Goal: Transaction & Acquisition: Purchase product/service

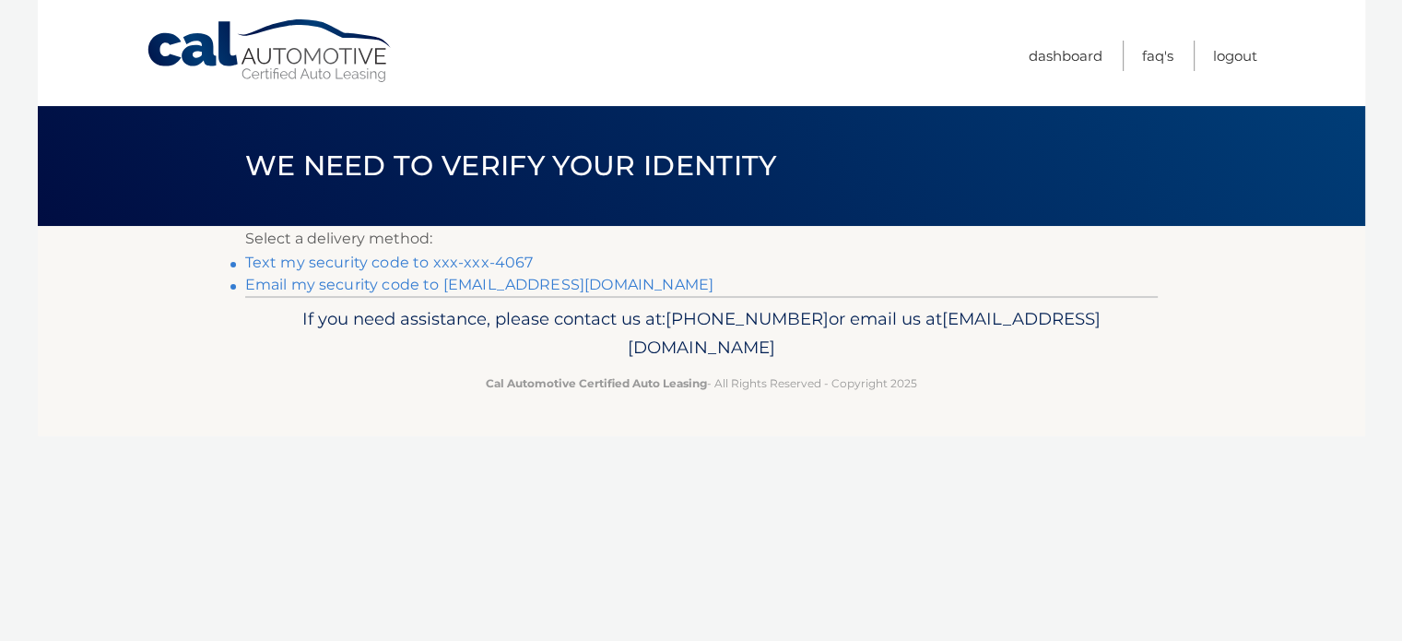
click at [419, 259] on link "Text my security code to xxx-xxx-4067" at bounding box center [389, 263] width 289 height 18
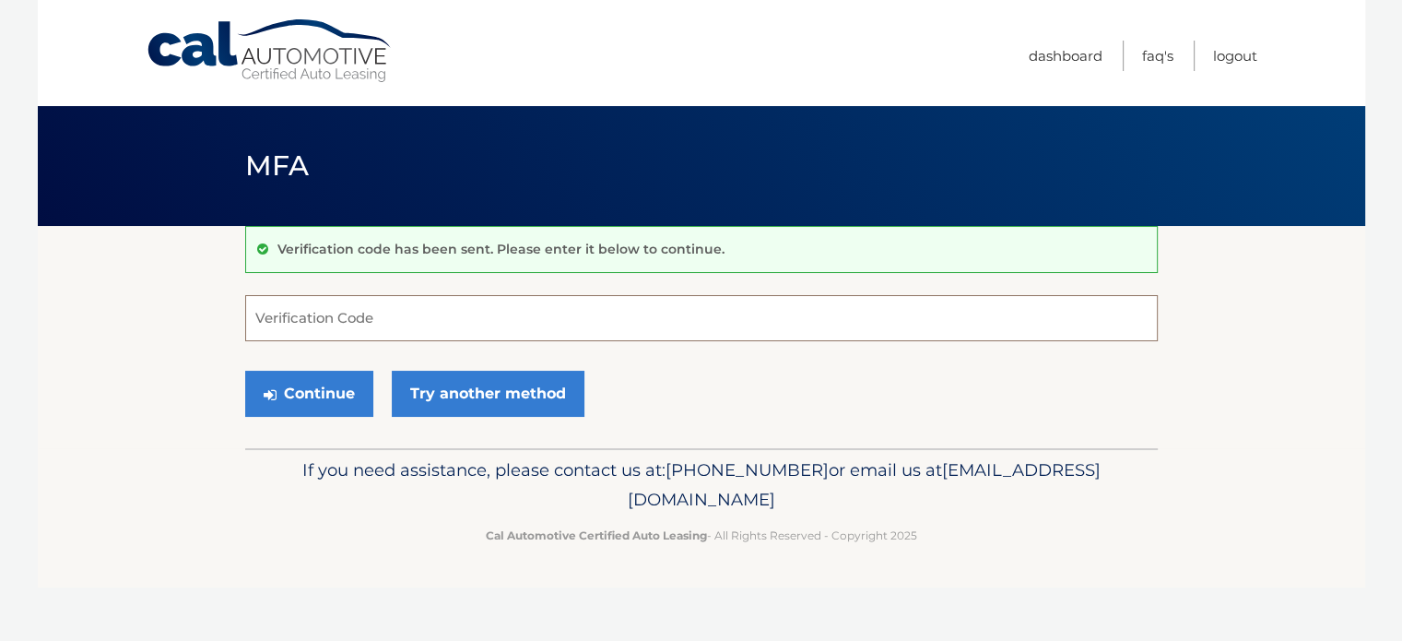
click at [443, 324] on input "Verification Code" at bounding box center [701, 318] width 913 height 46
type input "0"
type input "3"
type input "403550"
click at [339, 379] on button "Continue" at bounding box center [309, 394] width 128 height 46
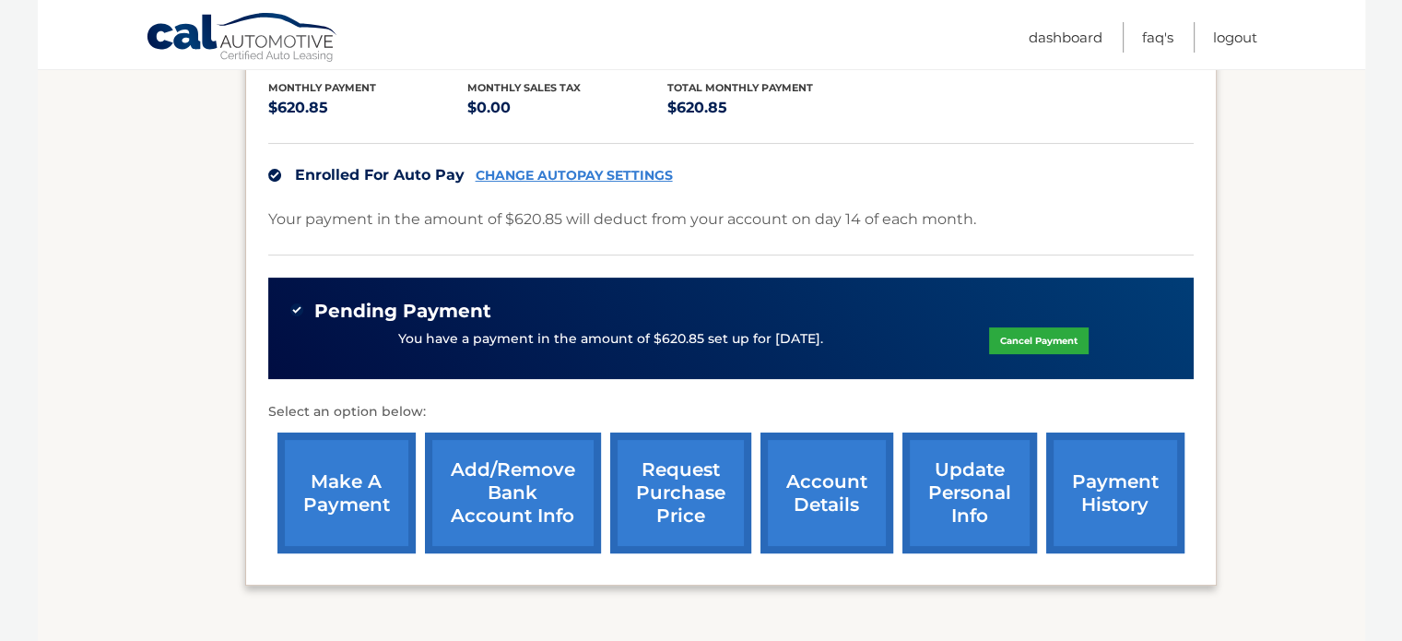
scroll to position [394, 0]
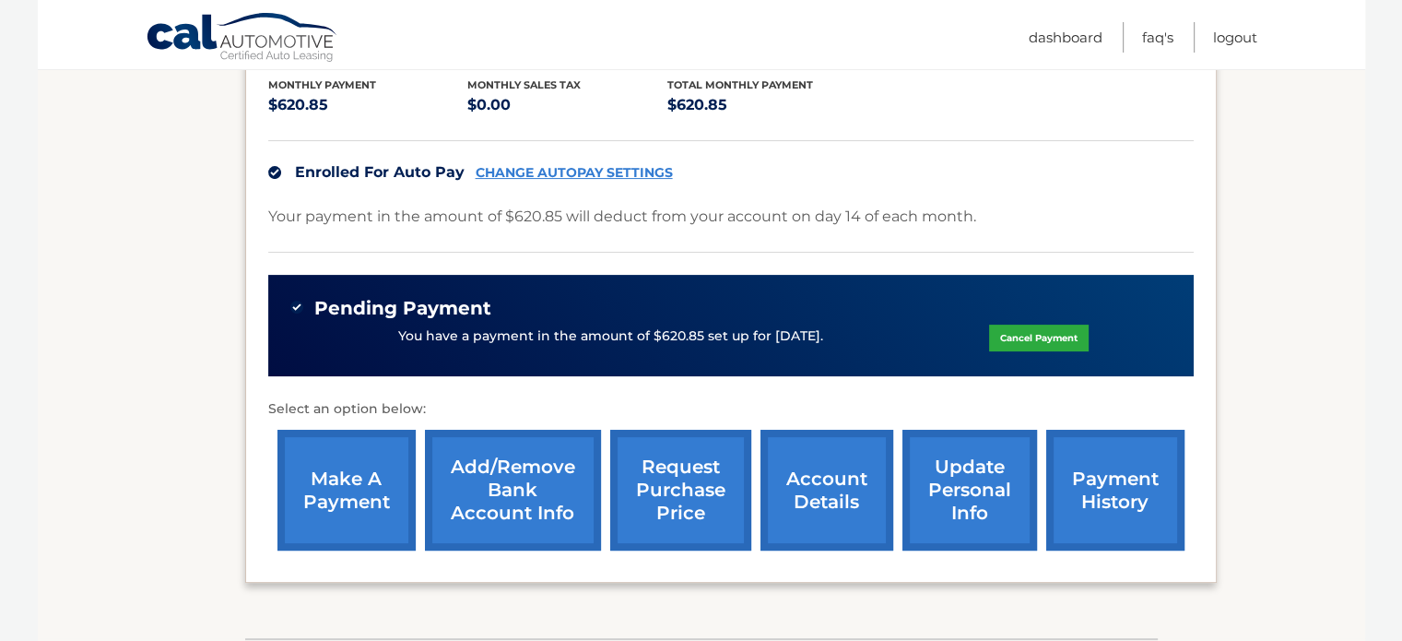
click at [1102, 482] on link "payment history" at bounding box center [1115, 490] width 138 height 121
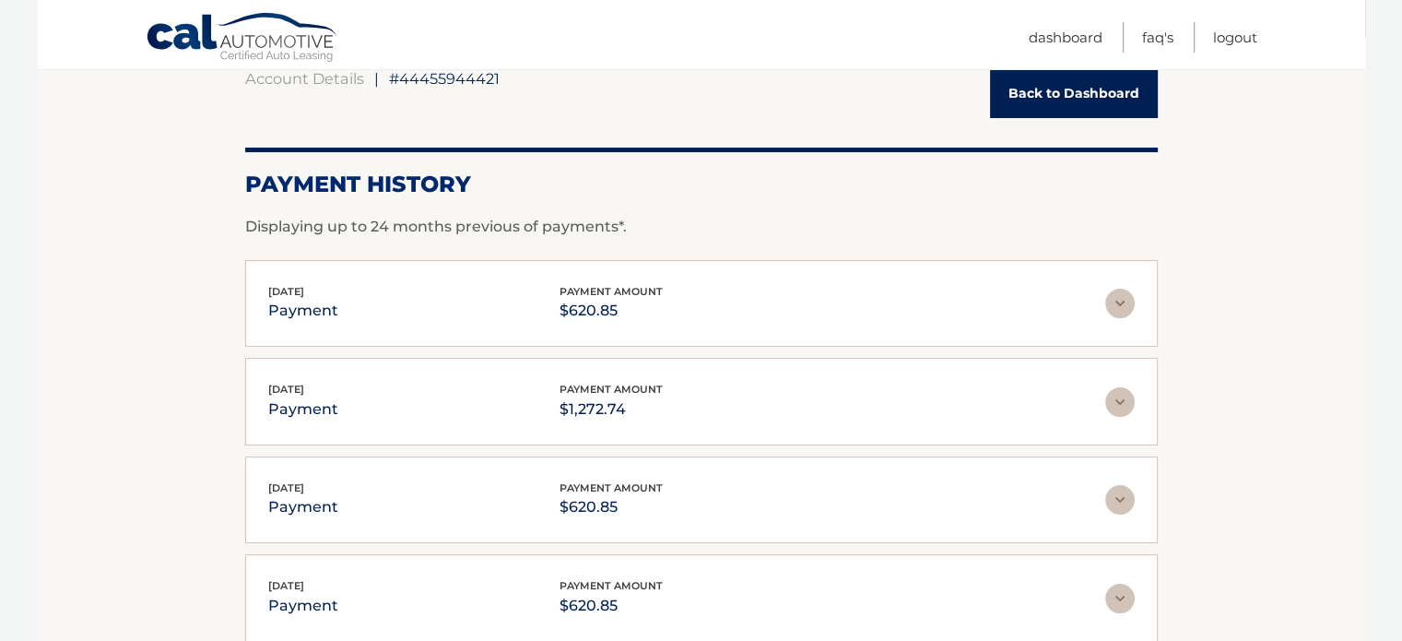
scroll to position [188, 0]
click at [1269, 275] on section "Account Details | #44455944421 Back to Dashboard Payment History Displaying up …" at bounding box center [702, 387] width 1328 height 698
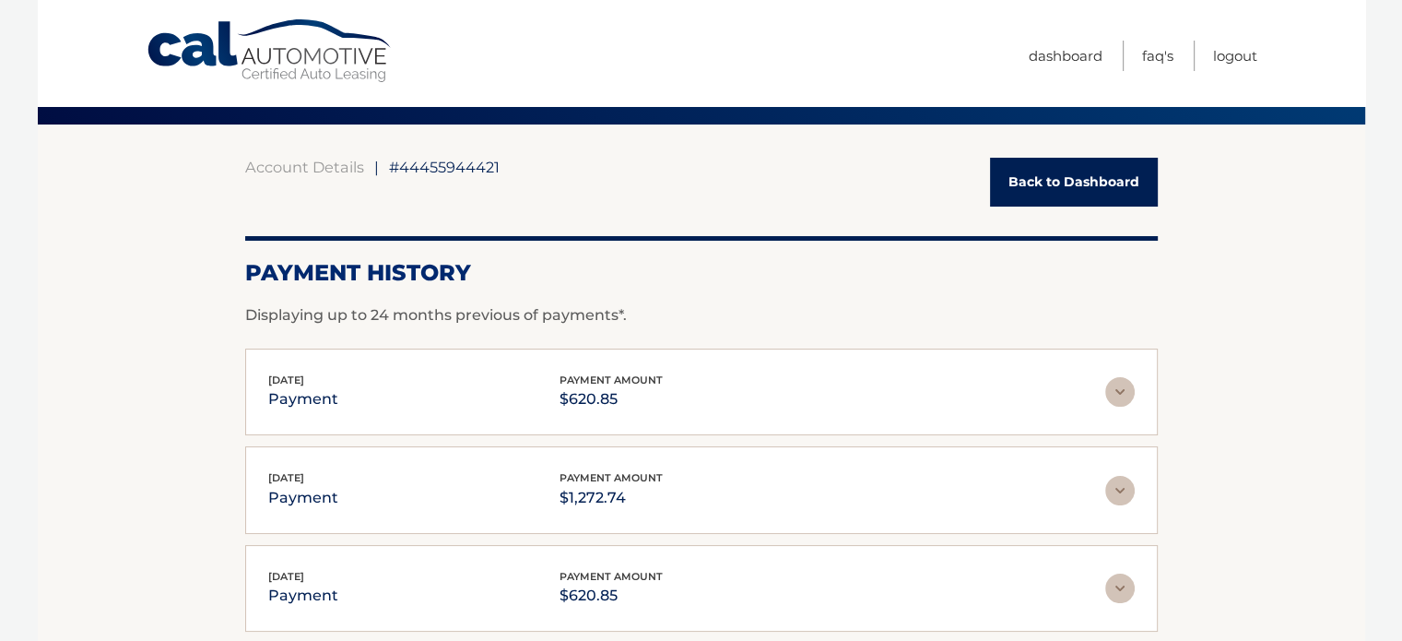
scroll to position [24, 0]
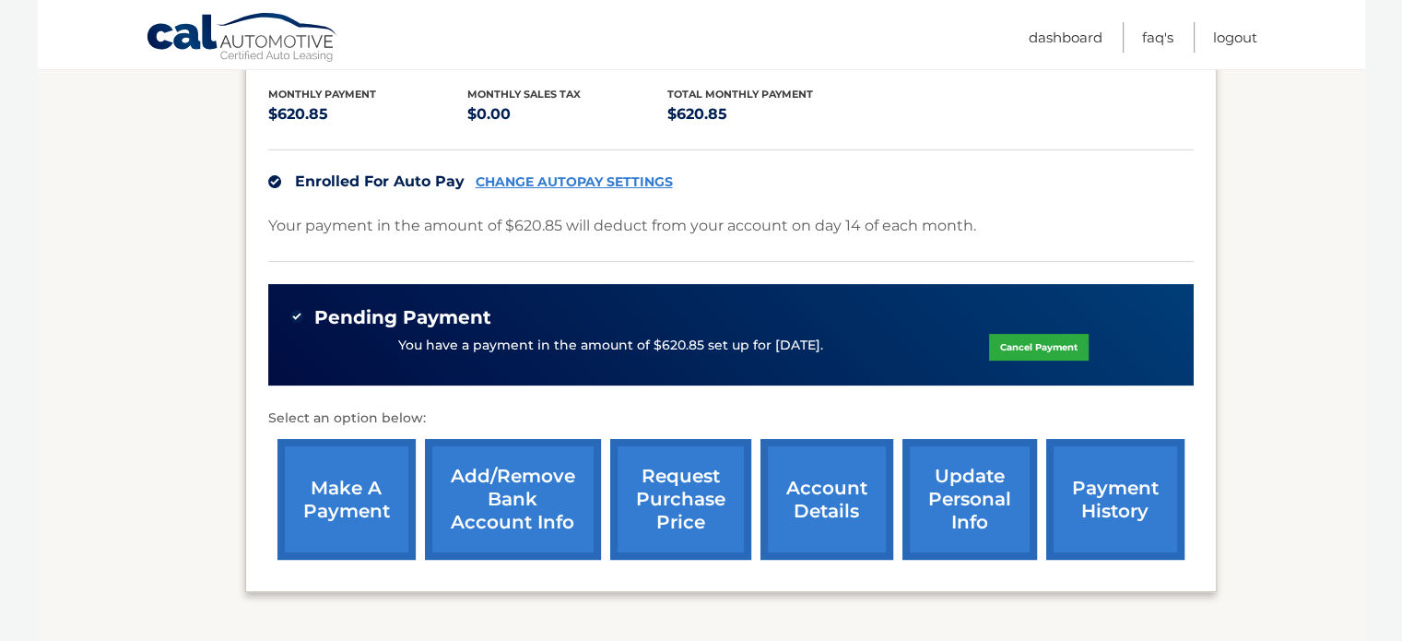
scroll to position [383, 0]
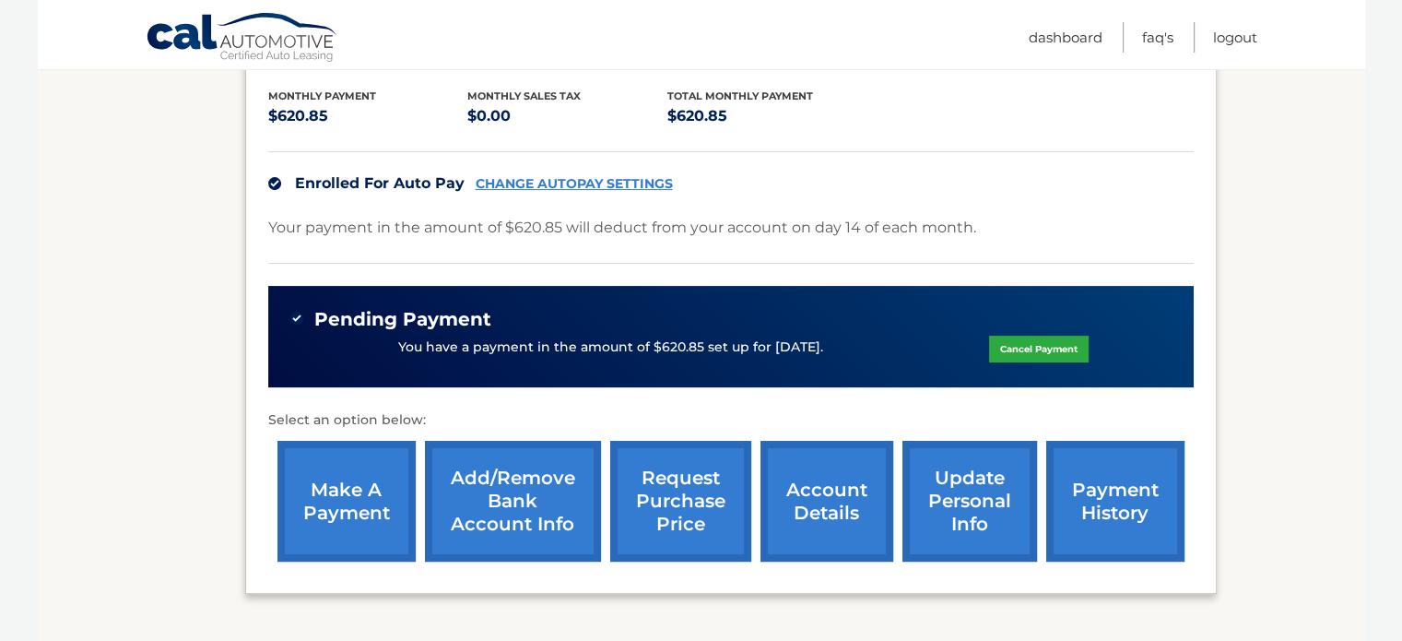
click at [1081, 500] on link "payment history" at bounding box center [1115, 501] width 138 height 121
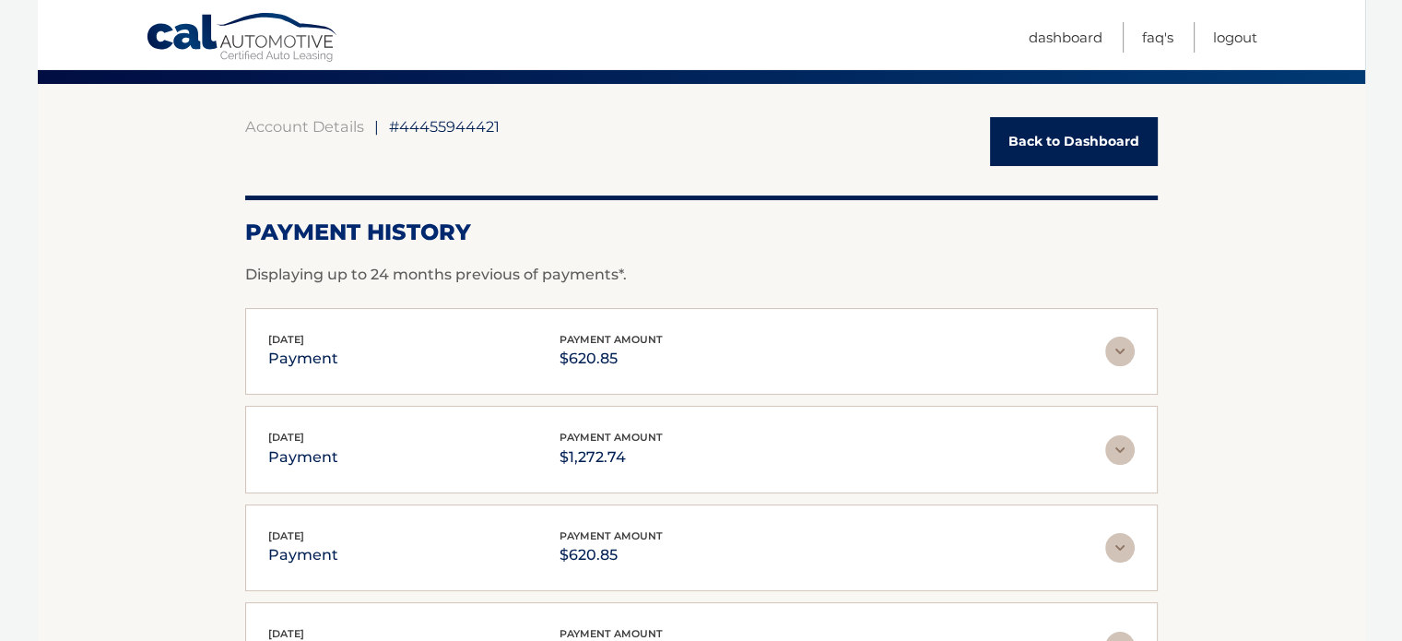
scroll to position [240, 0]
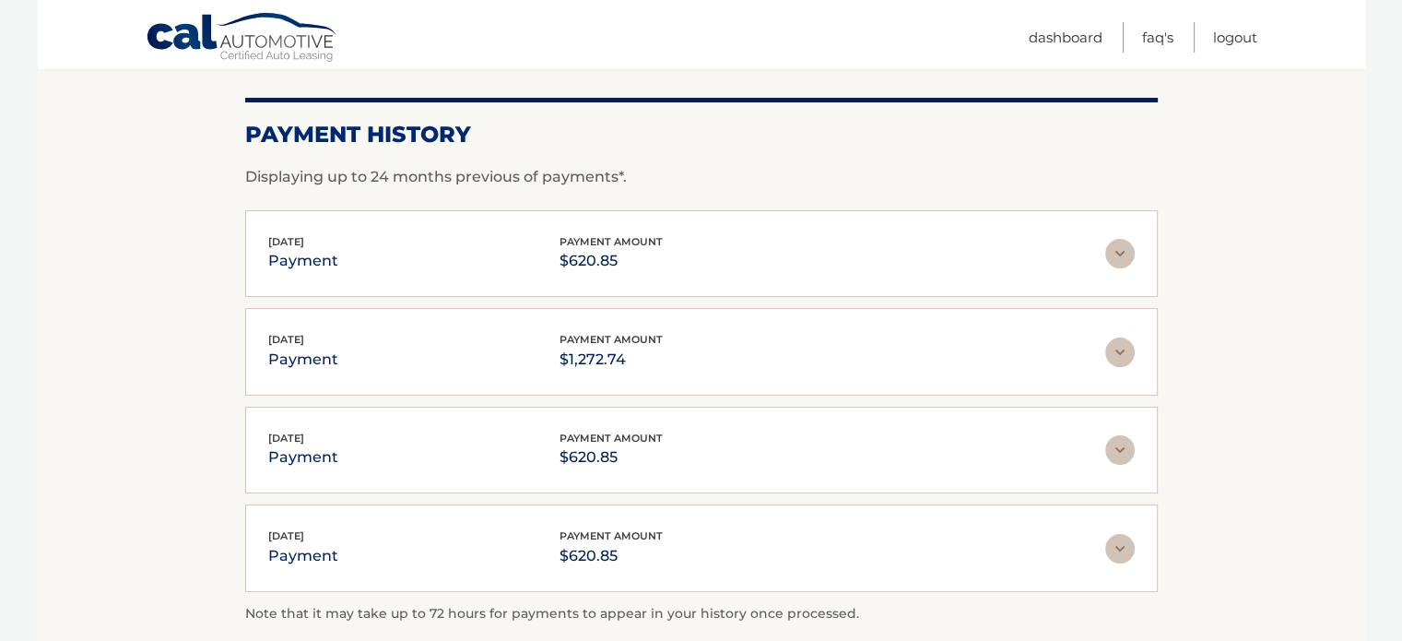
click at [358, 240] on div "Sep 15, 2025 payment payment amount $620.85" at bounding box center [686, 253] width 837 height 41
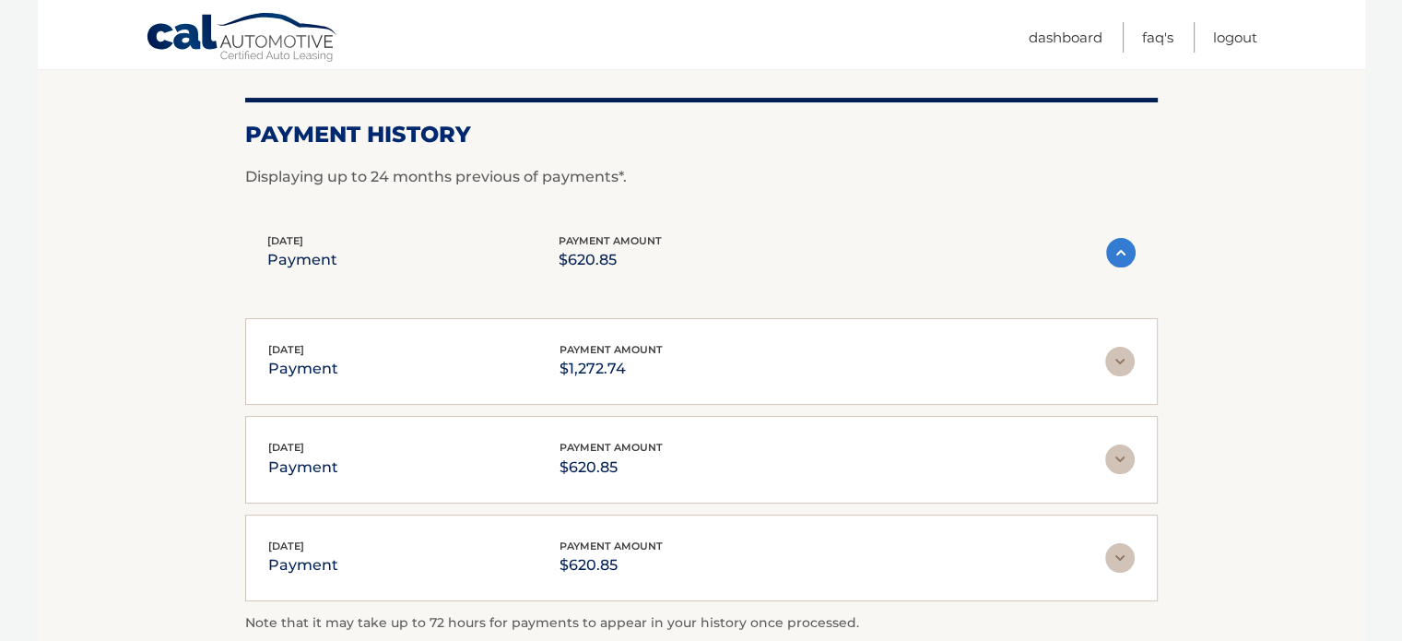
click at [358, 240] on div "Sep 15, 2025 payment payment amount $620.85" at bounding box center [686, 252] width 839 height 41
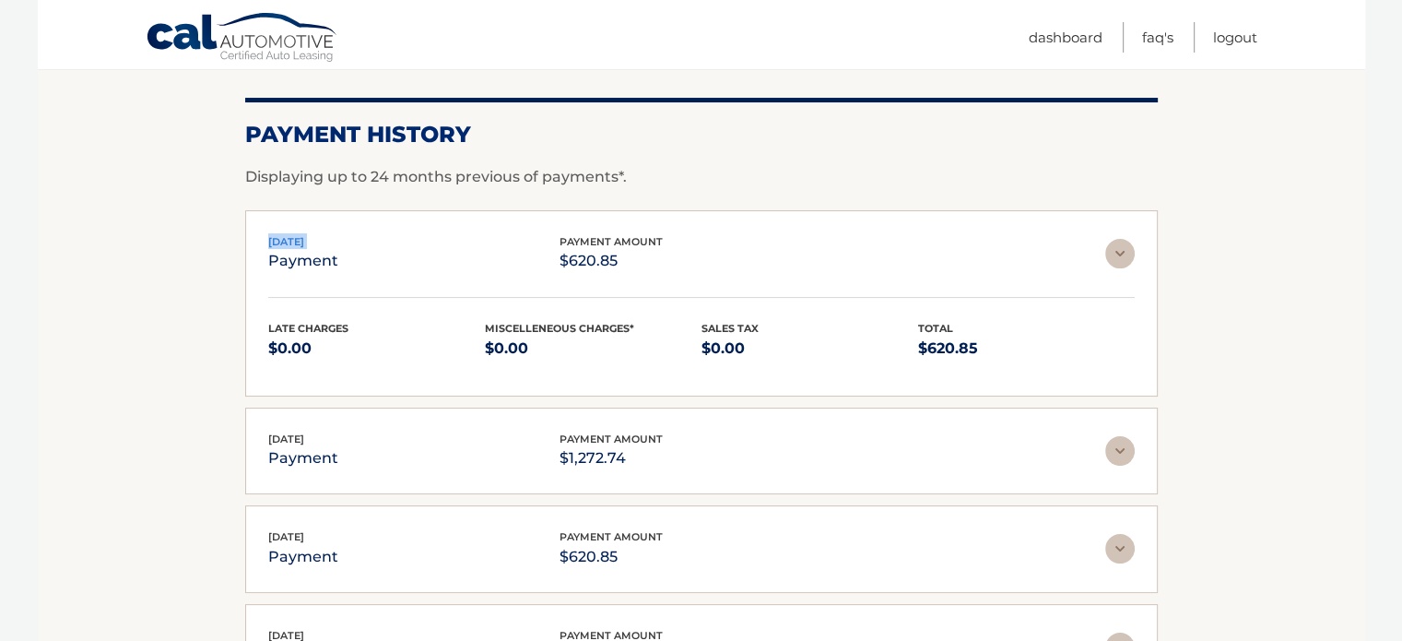
click at [358, 240] on div "Sep 15, 2025 payment payment amount $620.85" at bounding box center [686, 253] width 837 height 41
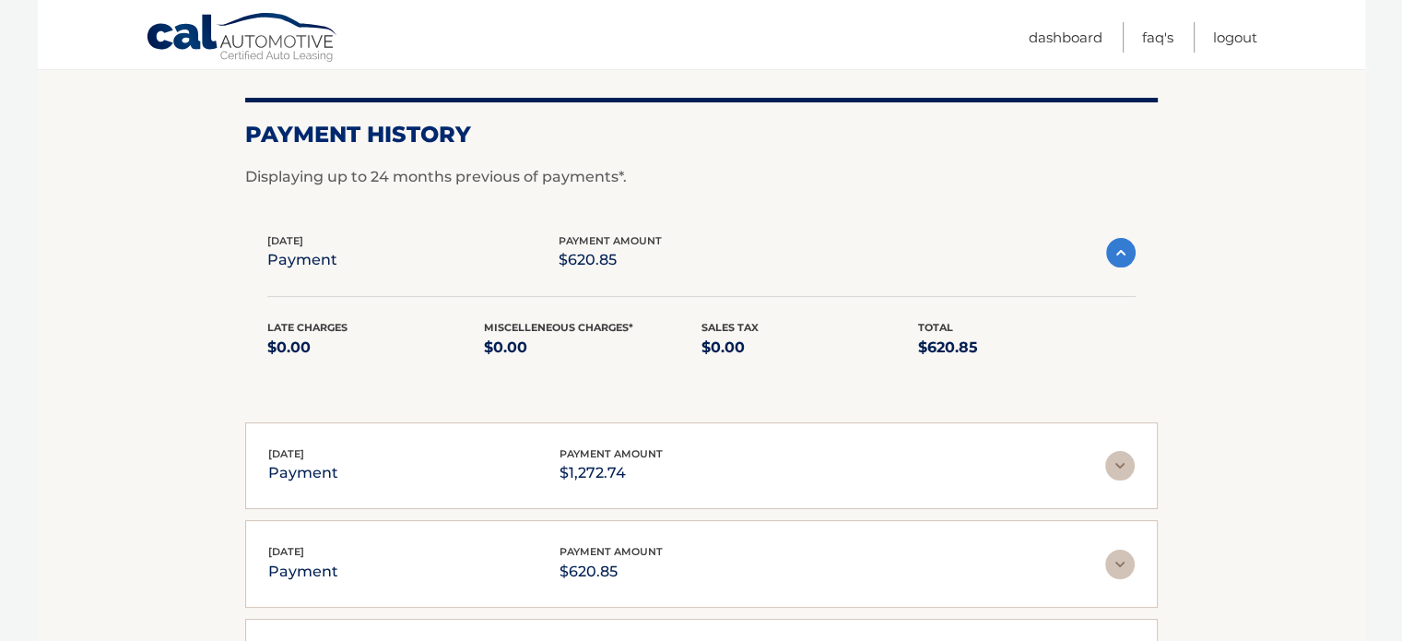
click at [236, 254] on section "Account Details | #44455944421 Back to Dashboard Payment History Displaying up …" at bounding box center [702, 391] width 1328 height 811
click at [141, 51] on div "Cal Automotive Menu Dashboard FAQ's Logout" at bounding box center [702, 34] width 1328 height 69
click at [148, 48] on link "Cal Automotive" at bounding box center [243, 38] width 194 height 53
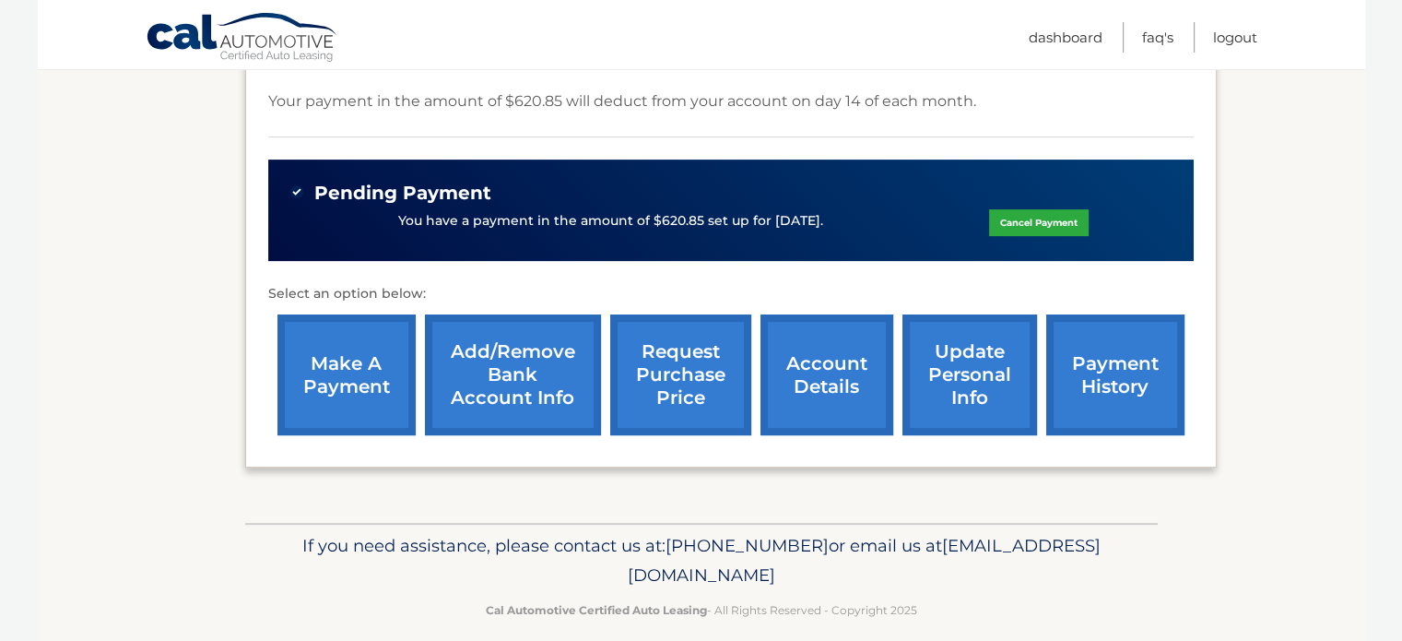
scroll to position [527, 0]
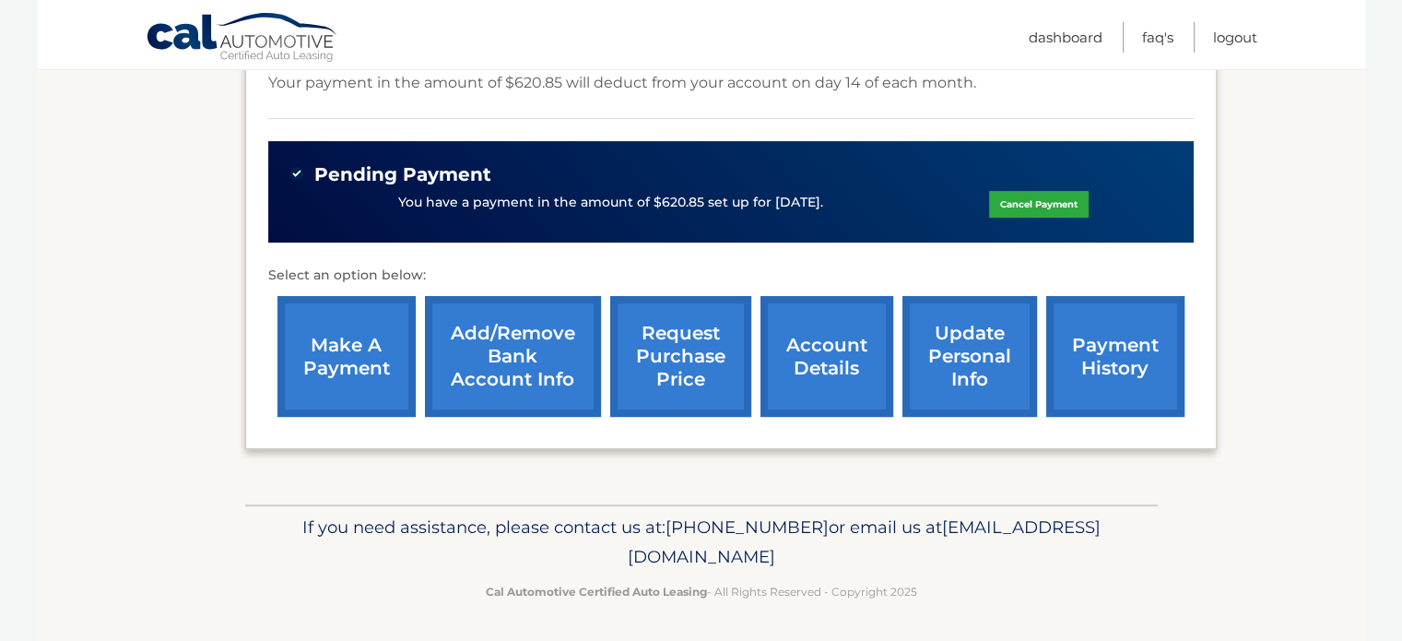
click at [380, 349] on link "make a payment" at bounding box center [347, 356] width 138 height 121
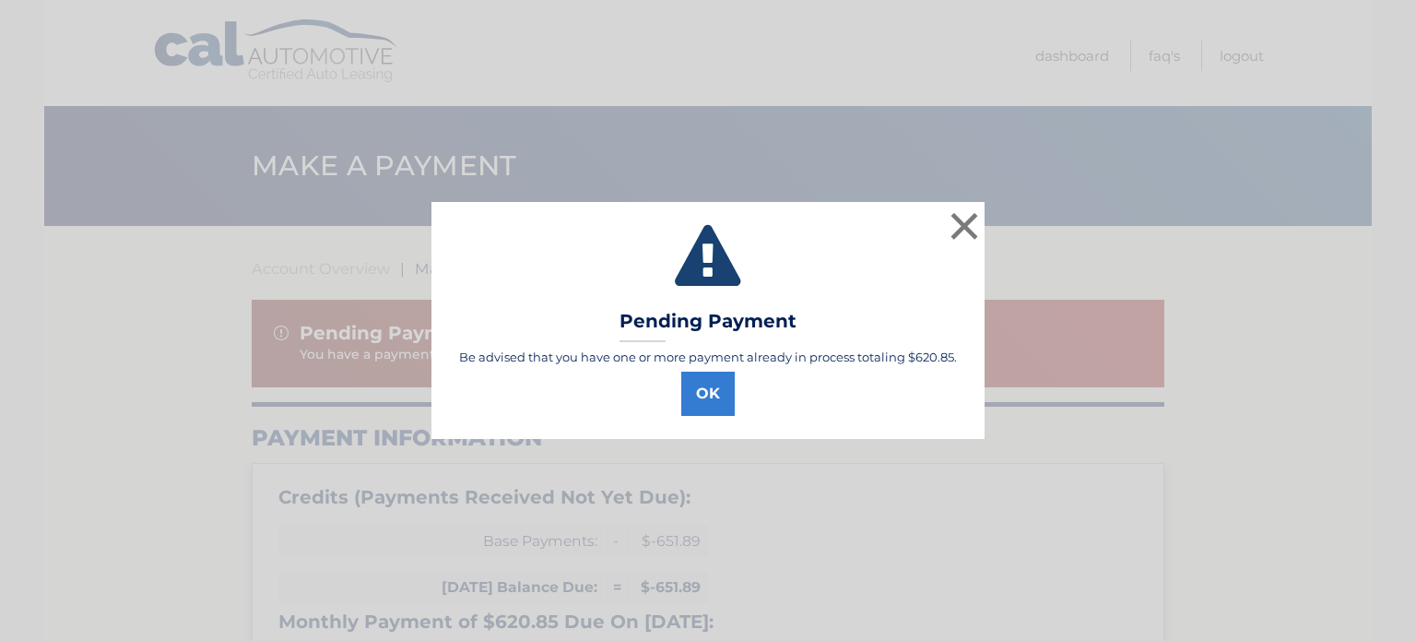
select select "NThkMTQ0NTEtNDFmNC00OTVkLWI4YzItZGY0ZWM5MzA1Njhi"
click at [700, 387] on button "OK" at bounding box center [707, 394] width 53 height 44
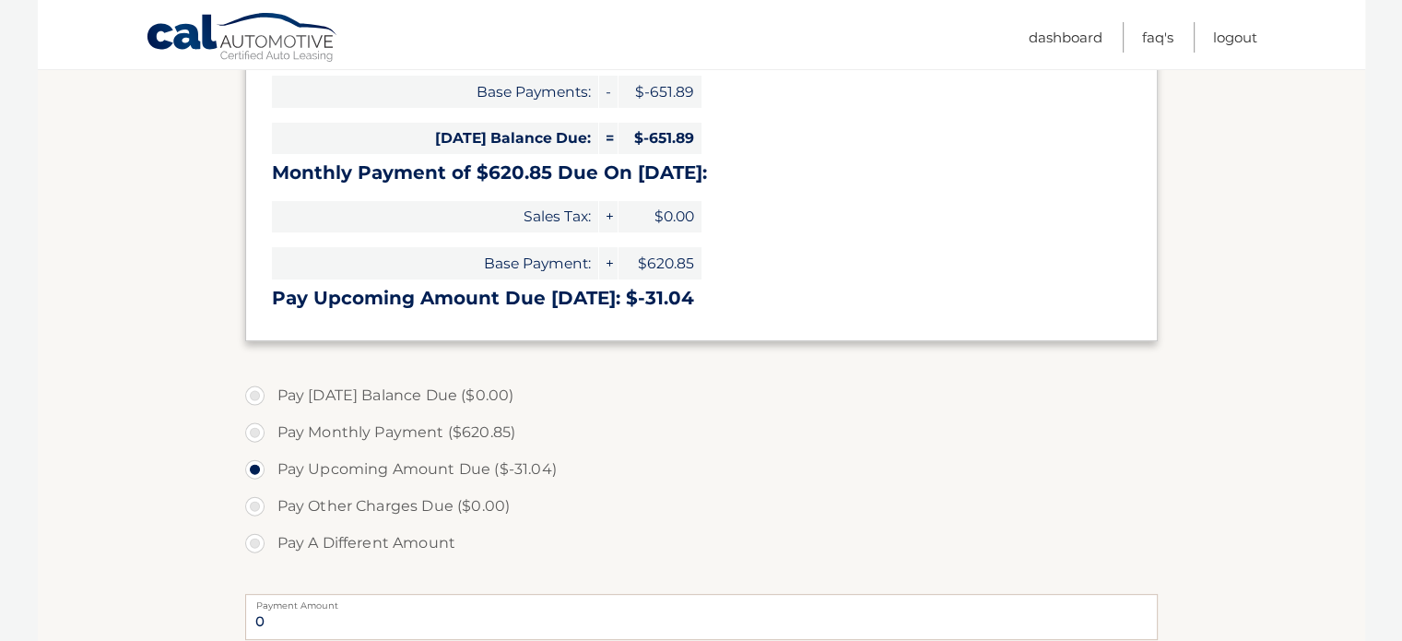
scroll to position [450, 0]
click at [653, 295] on h3 "Pay Upcoming Amount Due [DATE]: $-31.04" at bounding box center [701, 297] width 859 height 23
click at [653, 295] on h3 "Pay Upcoming Amount Due Oct 14: $-31.04" at bounding box center [701, 297] width 859 height 23
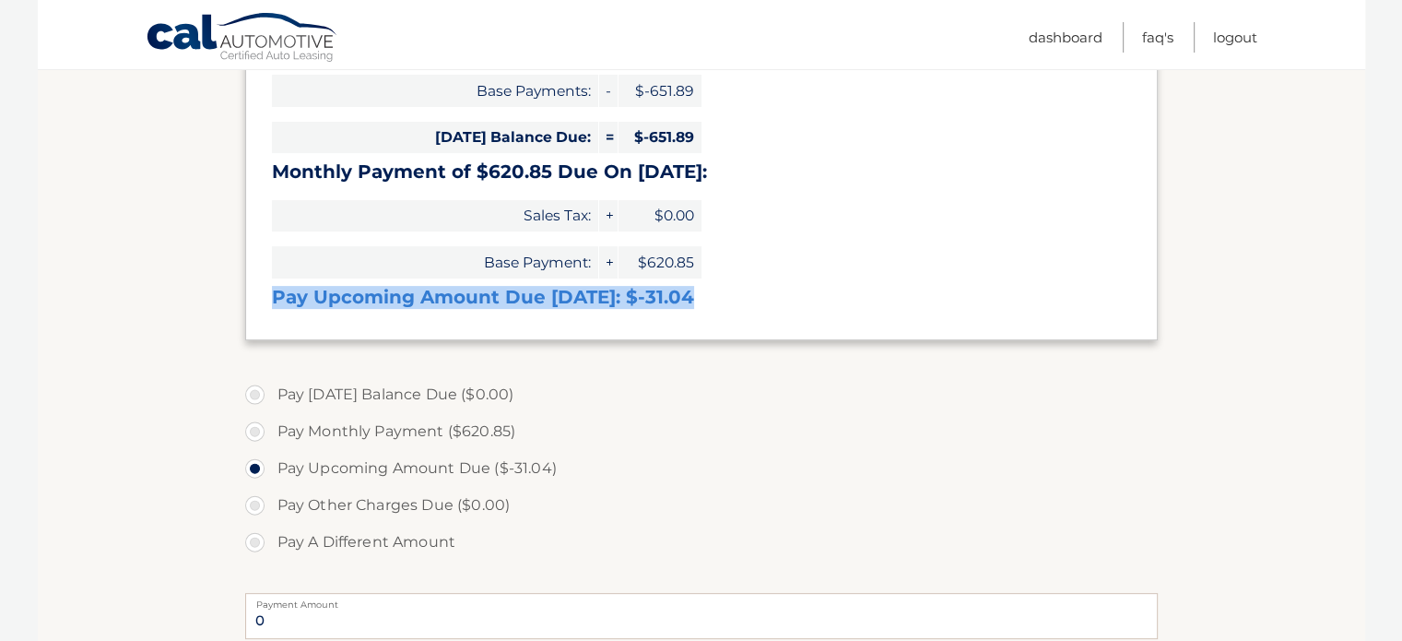
click at [653, 295] on h3 "Pay Upcoming Amount Due Oct 14: $-31.04" at bounding box center [701, 297] width 859 height 23
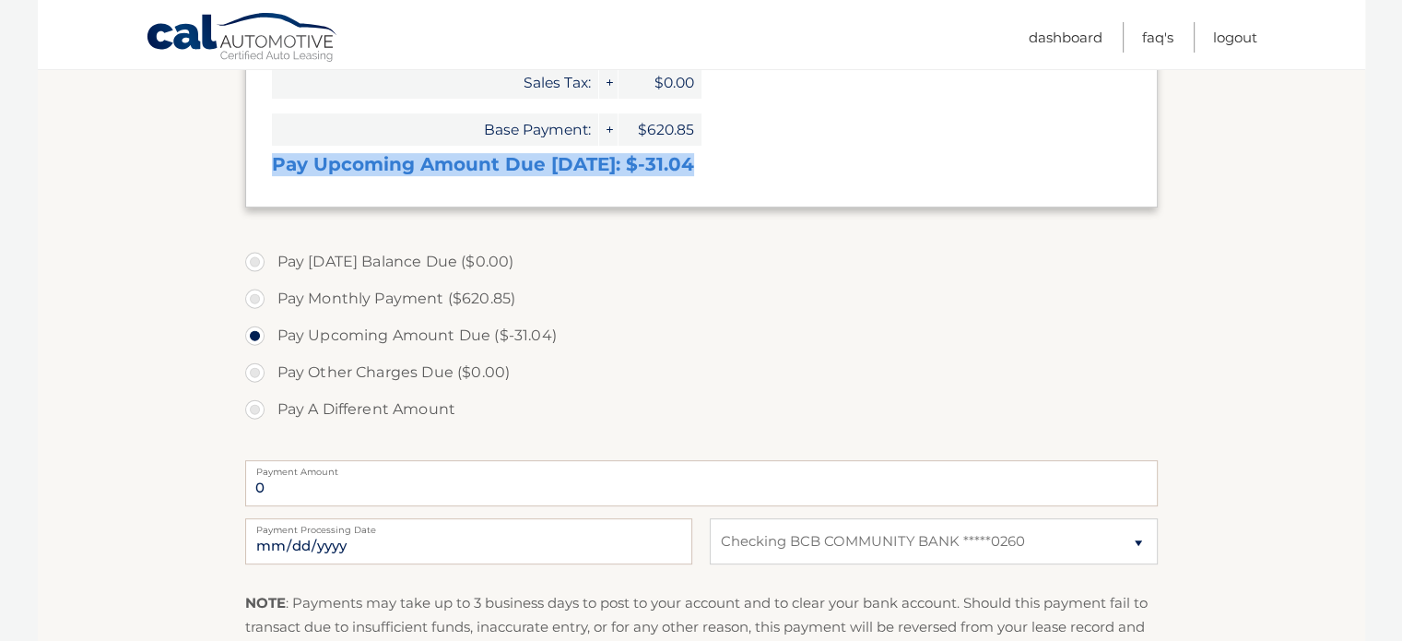
scroll to position [583, 0]
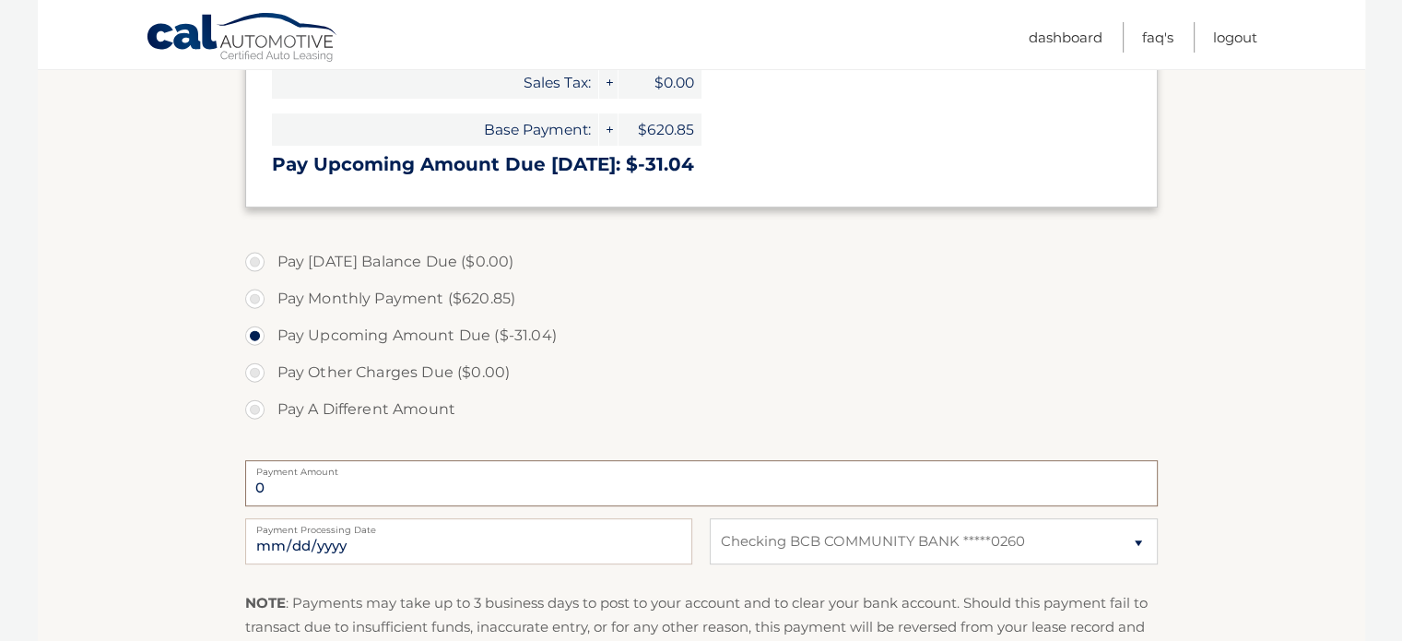
click at [835, 488] on input "0" at bounding box center [701, 483] width 913 height 46
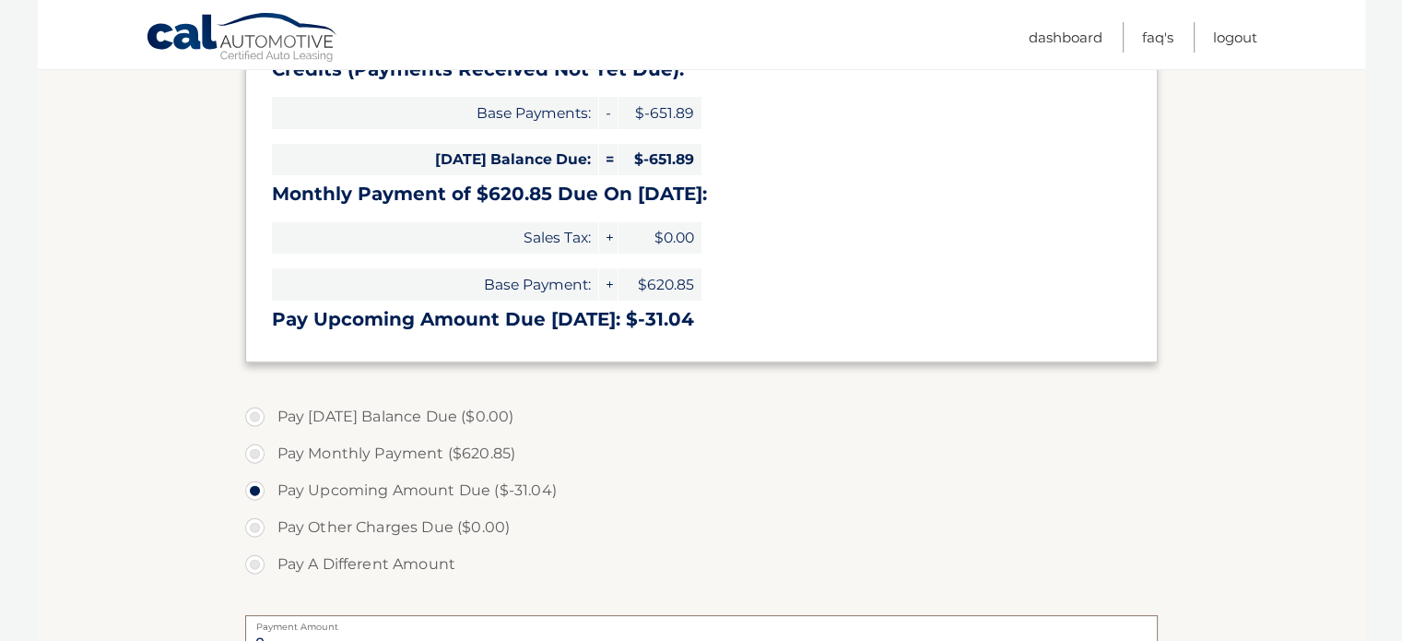
scroll to position [430, 0]
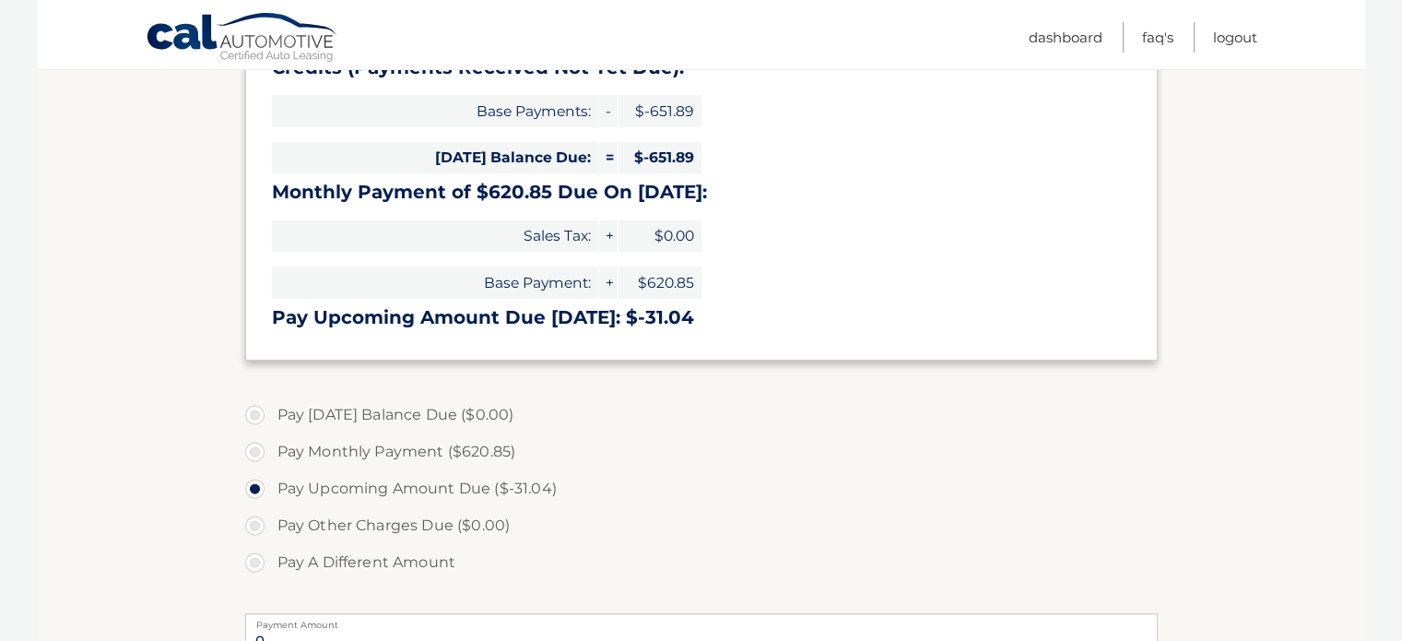
click at [369, 486] on label "Pay Upcoming Amount Due ($-31.04)" at bounding box center [701, 488] width 913 height 37
click at [271, 486] on input "Pay Upcoming Amount Due ($-31.04)" at bounding box center [262, 485] width 18 height 30
click at [369, 486] on label "Pay Upcoming Amount Due ($-31.04)" at bounding box center [701, 488] width 913 height 37
click at [271, 486] on input "Pay Upcoming Amount Due ($-31.04)" at bounding box center [262, 485] width 18 height 30
click at [369, 486] on label "Pay Upcoming Amount Due ($-31.04)" at bounding box center [701, 488] width 913 height 37
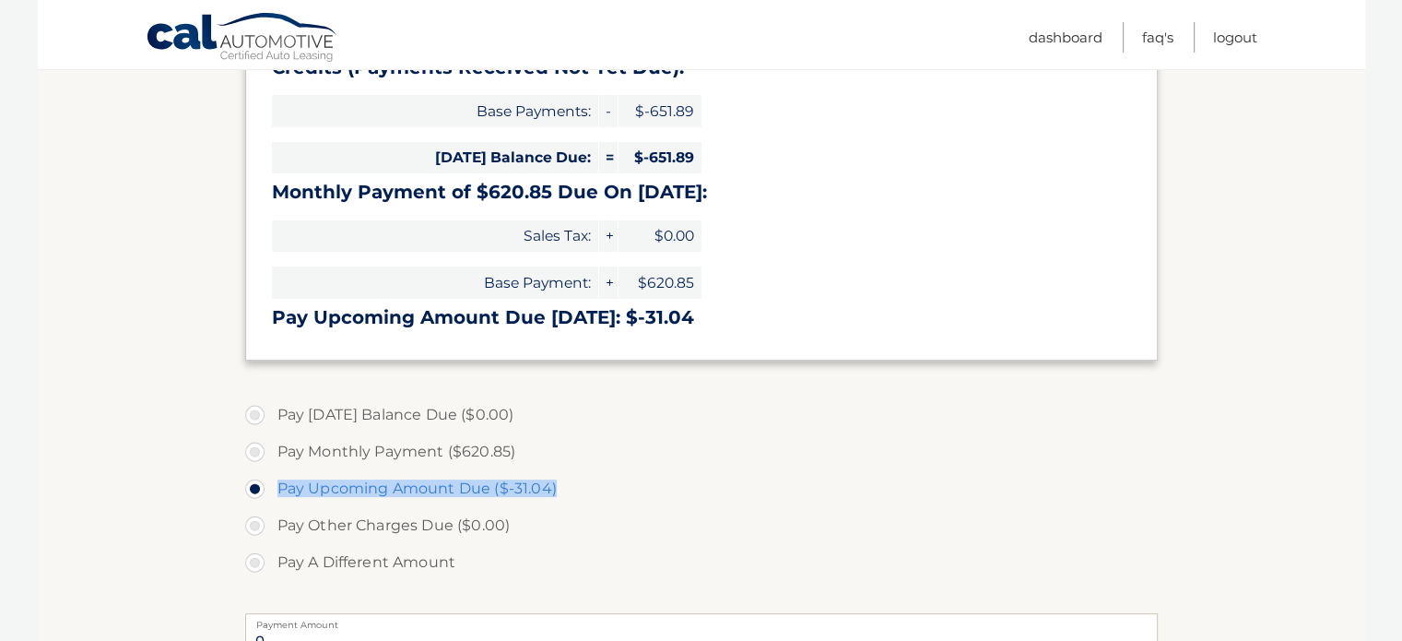
click at [271, 486] on input "Pay Upcoming Amount Due ($-31.04)" at bounding box center [262, 485] width 18 height 30
click at [586, 485] on label "Pay Upcoming Amount Due ($-31.04)" at bounding box center [701, 488] width 913 height 37
click at [271, 485] on input "Pay Upcoming Amount Due ($-31.04)" at bounding box center [262, 485] width 18 height 30
drag, startPoint x: 586, startPoint y: 486, endPoint x: 269, endPoint y: 486, distance: 317.2
click at [269, 486] on label "Pay Upcoming Amount Due ($-31.04)" at bounding box center [701, 488] width 913 height 37
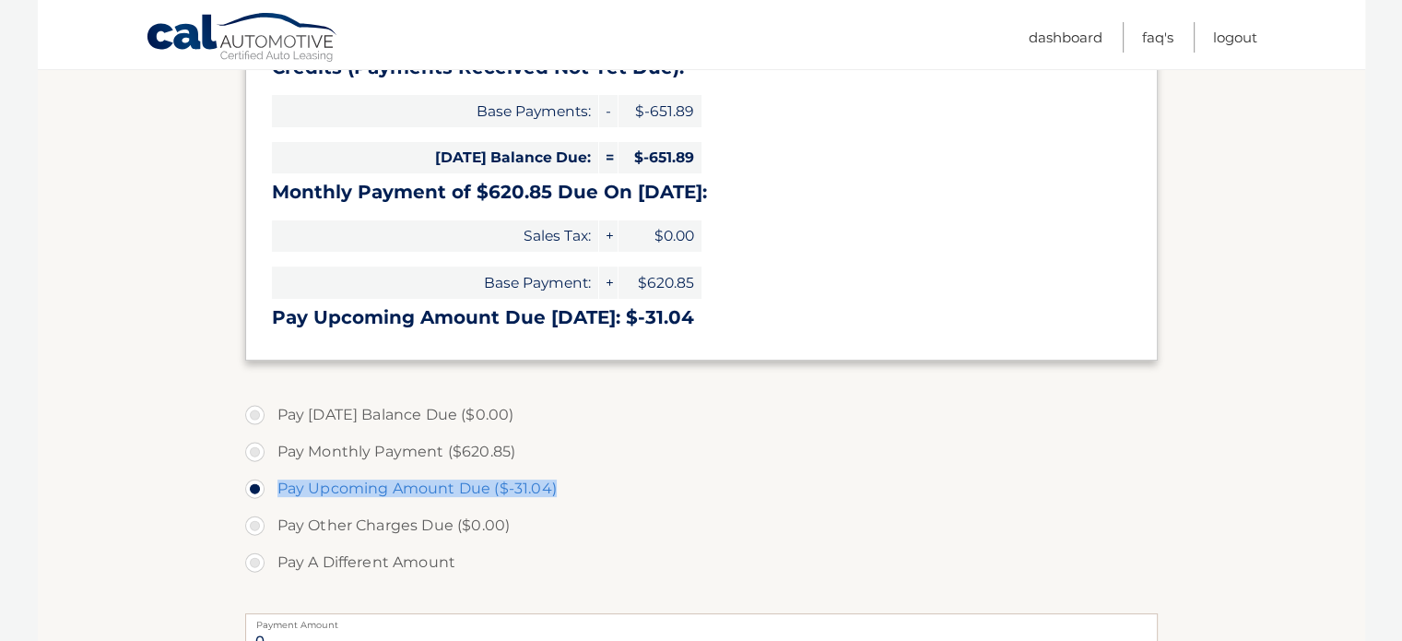
click at [537, 486] on label "Pay Upcoming Amount Due ($-31.04)" at bounding box center [701, 488] width 913 height 37
click at [271, 486] on input "Pay Upcoming Amount Due ($-31.04)" at bounding box center [262, 485] width 18 height 30
click at [537, 486] on label "Pay Upcoming Amount Due ($-31.04)" at bounding box center [701, 488] width 913 height 37
click at [271, 486] on input "Pay Upcoming Amount Due ($-31.04)" at bounding box center [262, 485] width 18 height 30
click at [537, 486] on label "Pay Upcoming Amount Due ($-31.04)" at bounding box center [701, 488] width 913 height 37
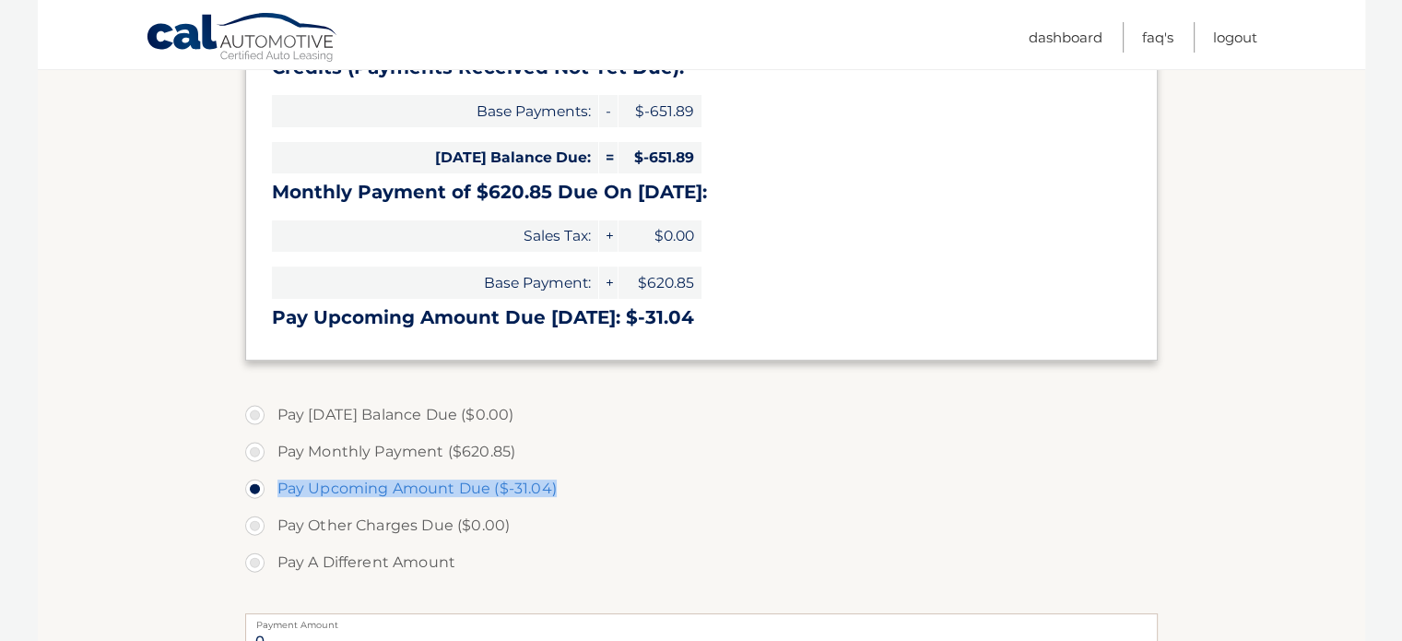
click at [271, 486] on input "Pay Upcoming Amount Due ($-31.04)" at bounding box center [262, 485] width 18 height 30
click at [640, 456] on label "Pay Monthly Payment ($620.85)" at bounding box center [701, 451] width 913 height 37
click at [271, 456] on input "Pay Monthly Payment ($620.85)" at bounding box center [262, 448] width 18 height 30
radio input "true"
type input "620.85"
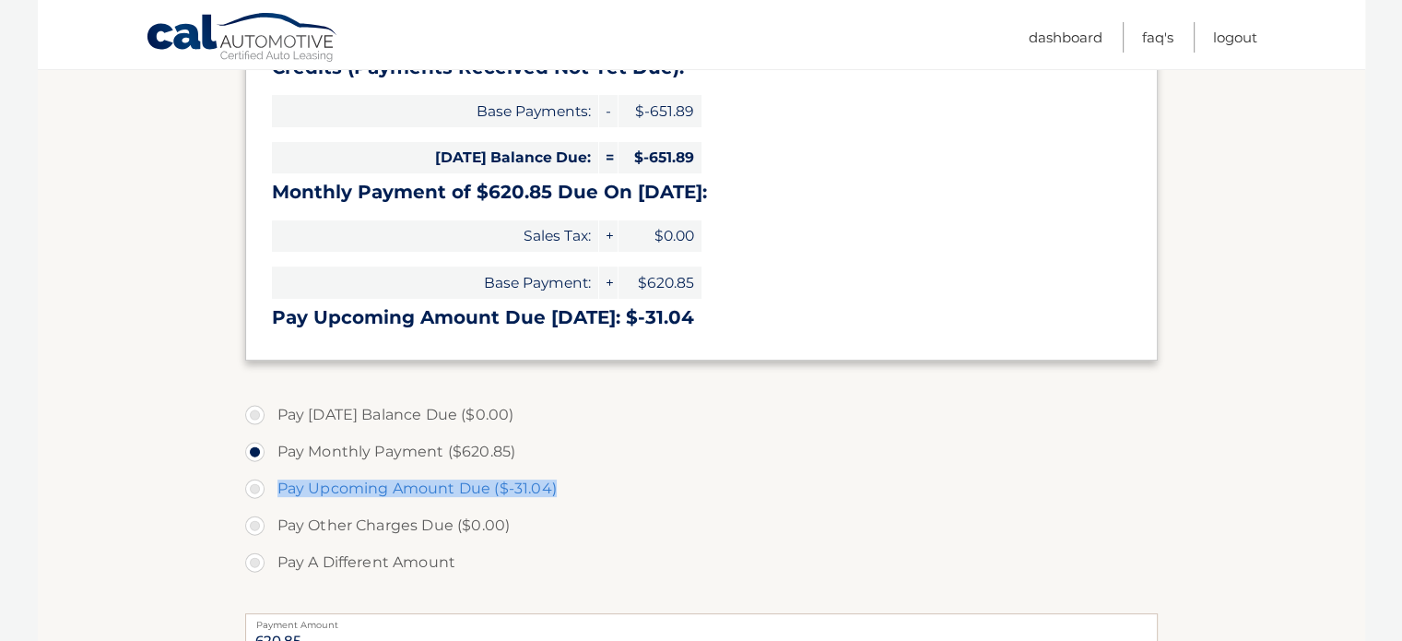
drag, startPoint x: 601, startPoint y: 482, endPoint x: 275, endPoint y: 483, distance: 326.4
click at [275, 483] on label "Pay Upcoming Amount Due ($-31.04)" at bounding box center [701, 488] width 913 height 37
click at [365, 490] on label "Pay Upcoming Amount Due ($-31.04)" at bounding box center [701, 488] width 913 height 37
click at [271, 490] on input "Pay Upcoming Amount Due ($-31.04)" at bounding box center [262, 485] width 18 height 30
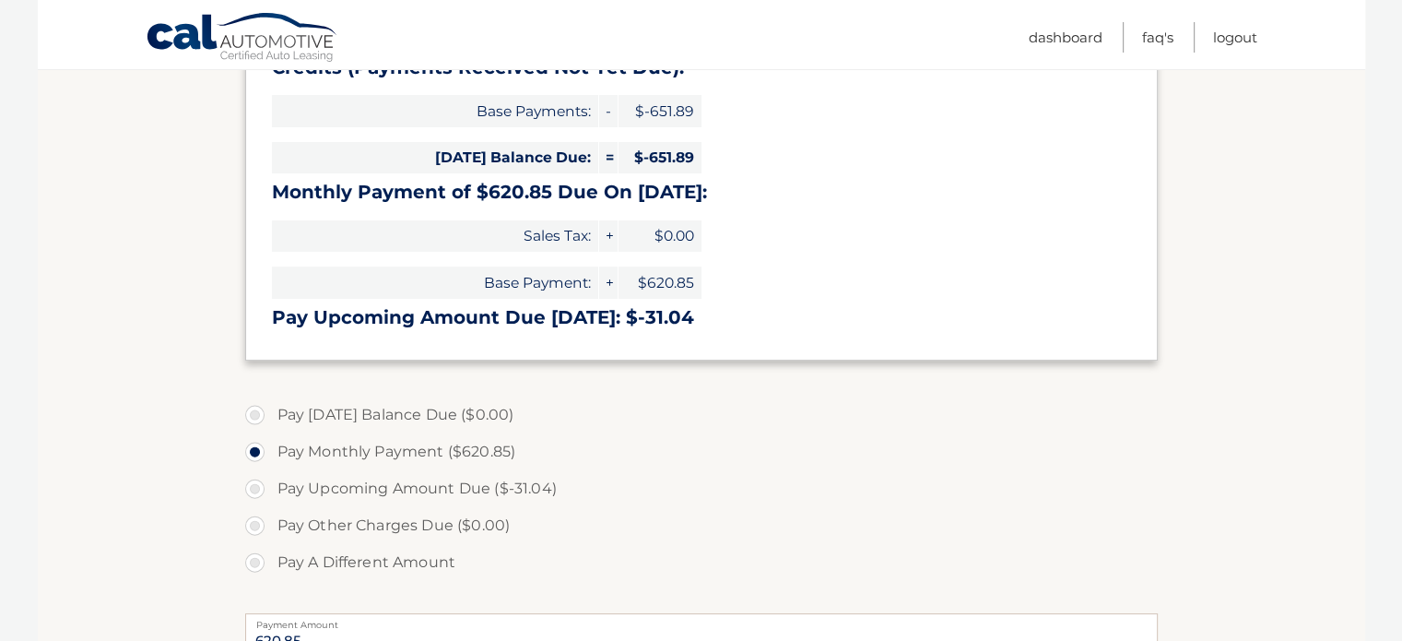
radio input "true"
type input "0"
drag, startPoint x: 568, startPoint y: 484, endPoint x: 493, endPoint y: 489, distance: 74.8
click at [493, 489] on label "Pay Upcoming Amount Due ($-31.04)" at bounding box center [701, 488] width 913 height 37
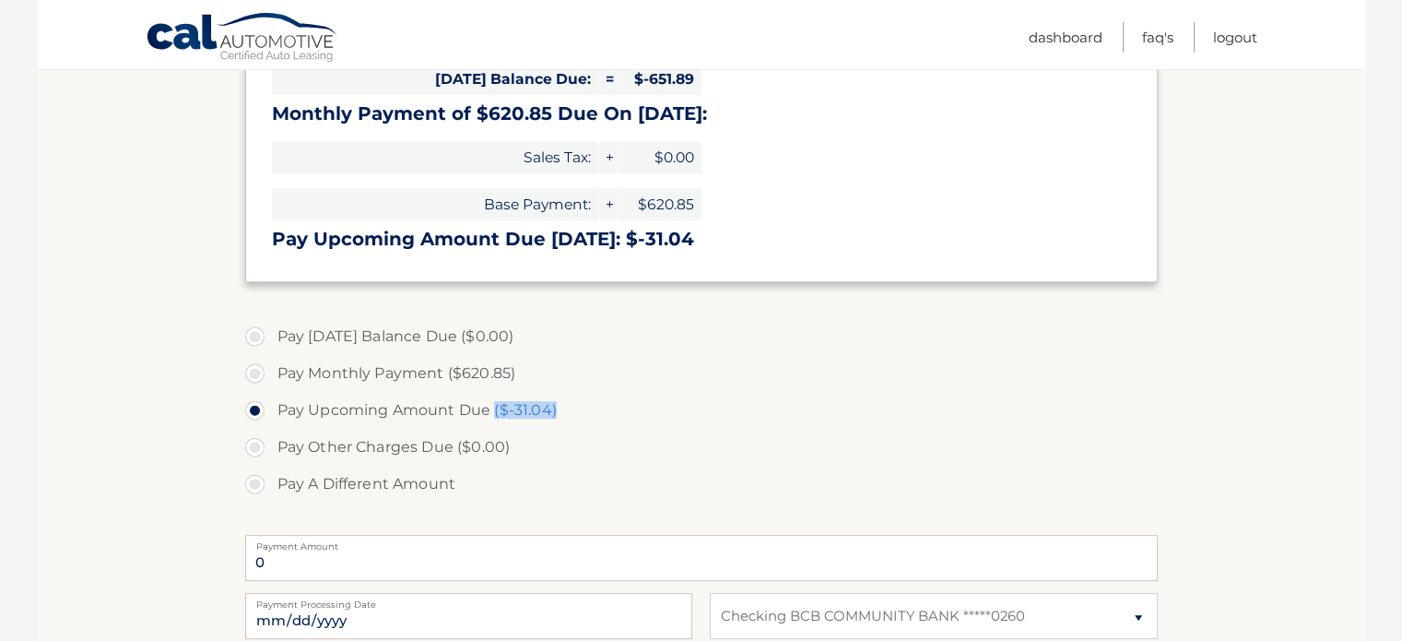
scroll to position [515, 0]
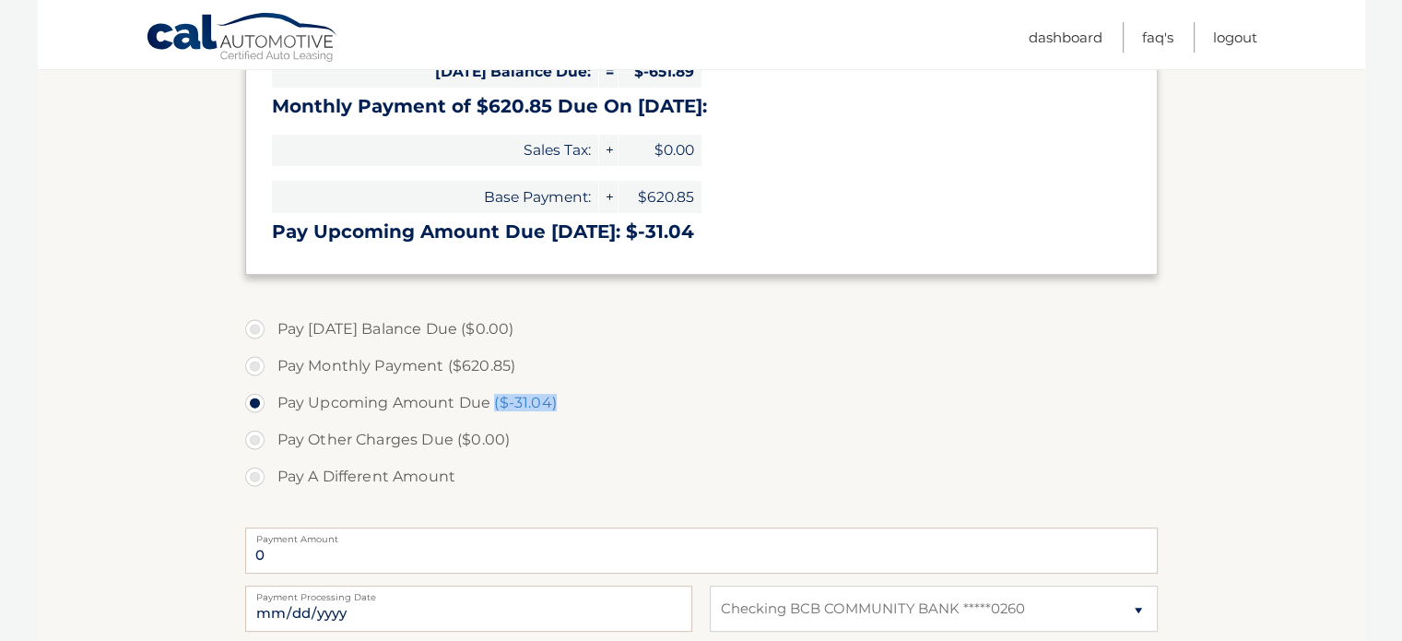
click at [715, 408] on label "Pay Upcoming Amount Due ($-31.04)" at bounding box center [701, 402] width 913 height 37
click at [271, 408] on input "Pay Upcoming Amount Due ($-31.04)" at bounding box center [262, 399] width 18 height 30
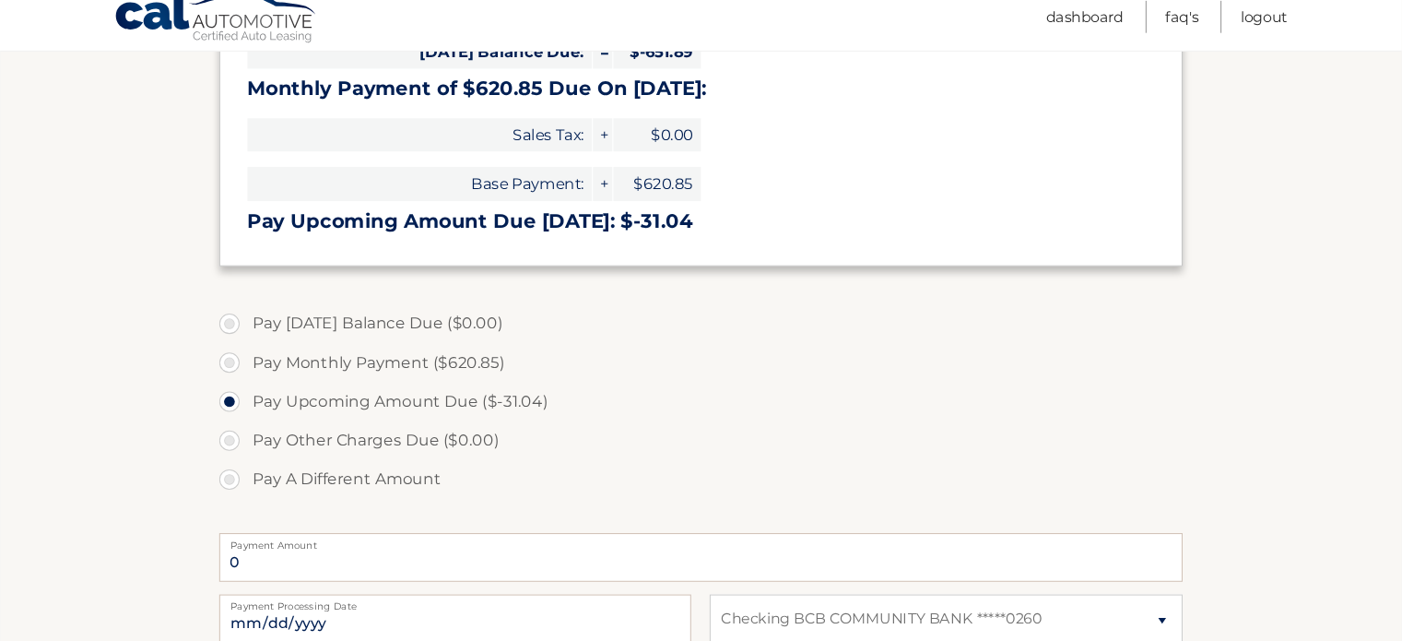
scroll to position [508, 0]
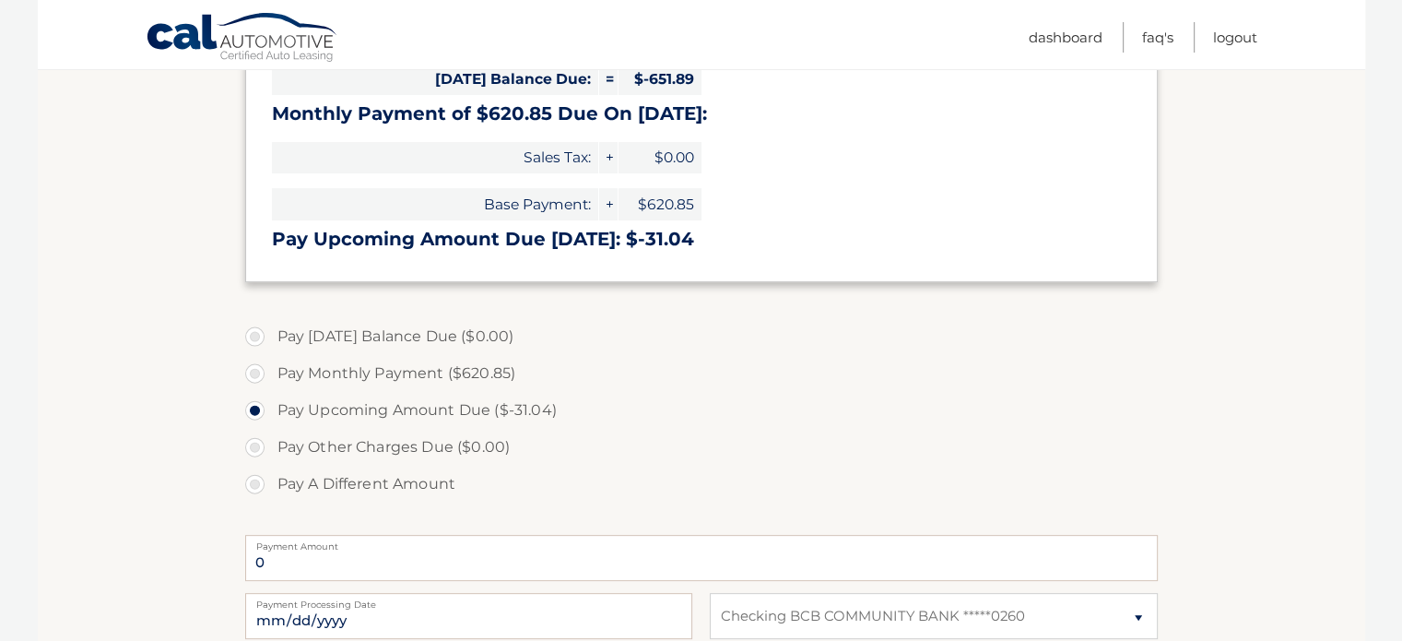
click at [827, 529] on div "0 Payment Amount Payment Amount entry cannot exceed amount of 2 monthly payment…" at bounding box center [701, 558] width 913 height 58
click at [219, 43] on link "Cal Automotive" at bounding box center [243, 38] width 194 height 53
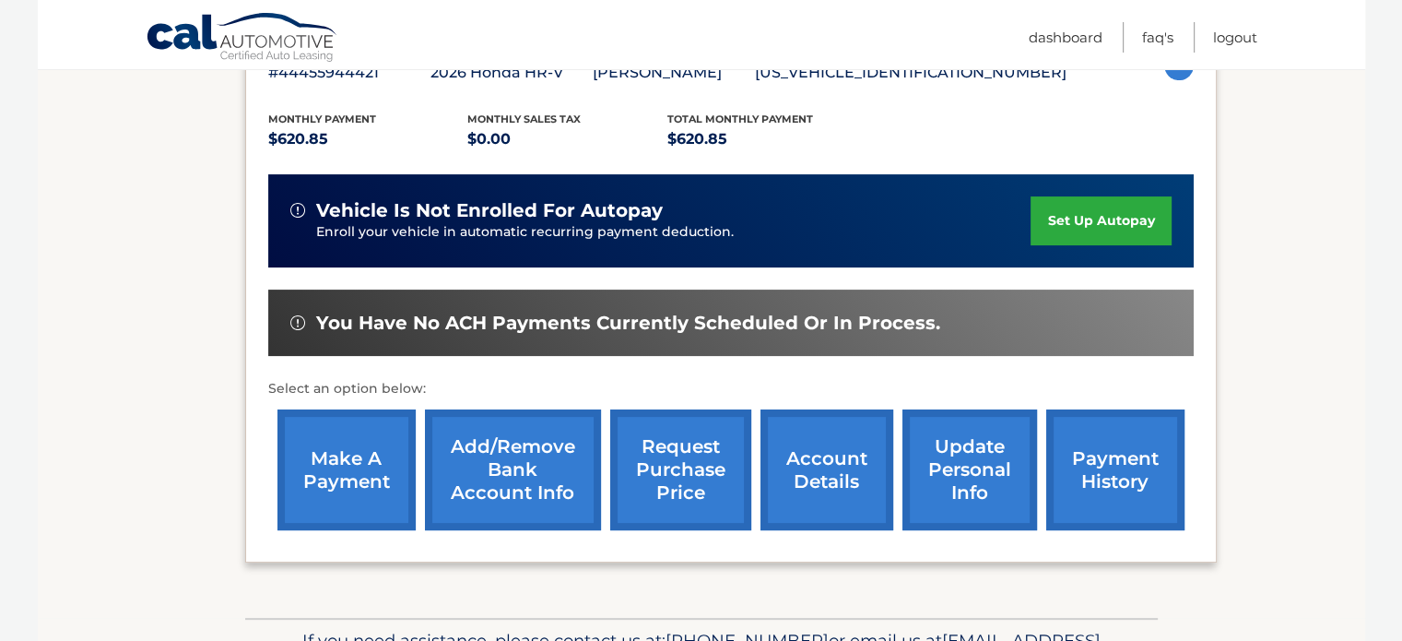
scroll to position [358, 0]
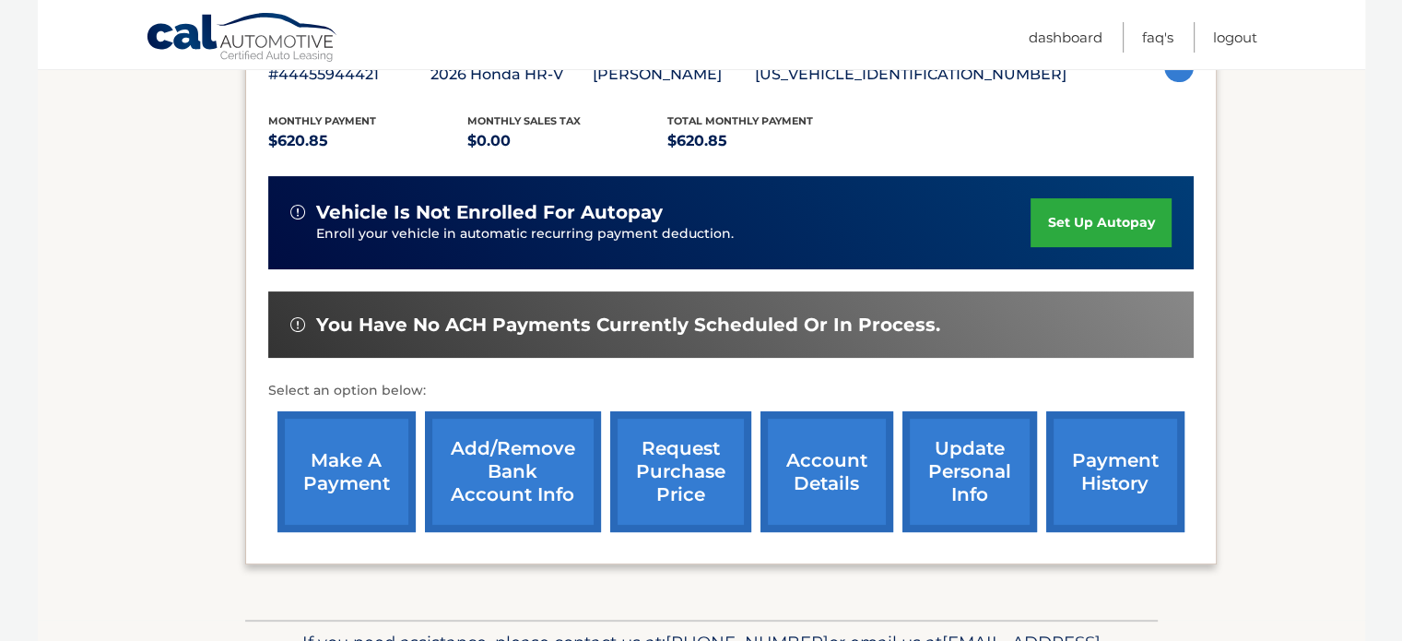
click at [1057, 480] on link "payment history" at bounding box center [1115, 471] width 138 height 121
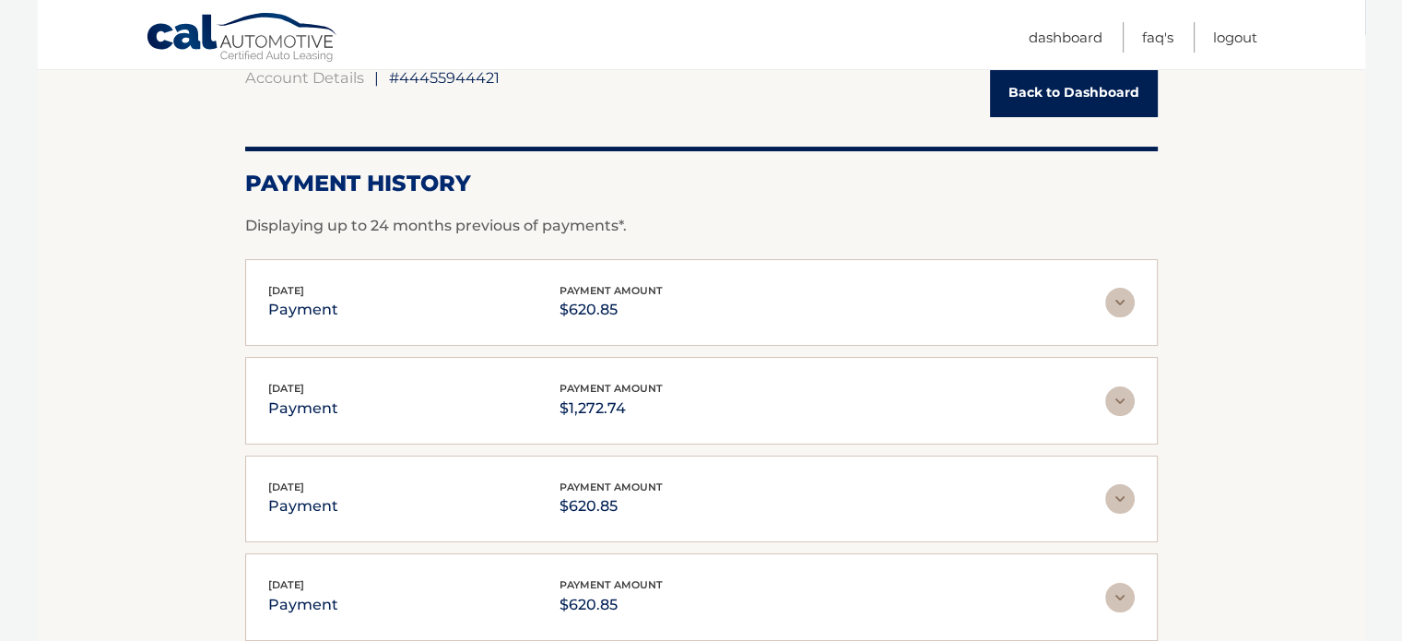
scroll to position [187, 0]
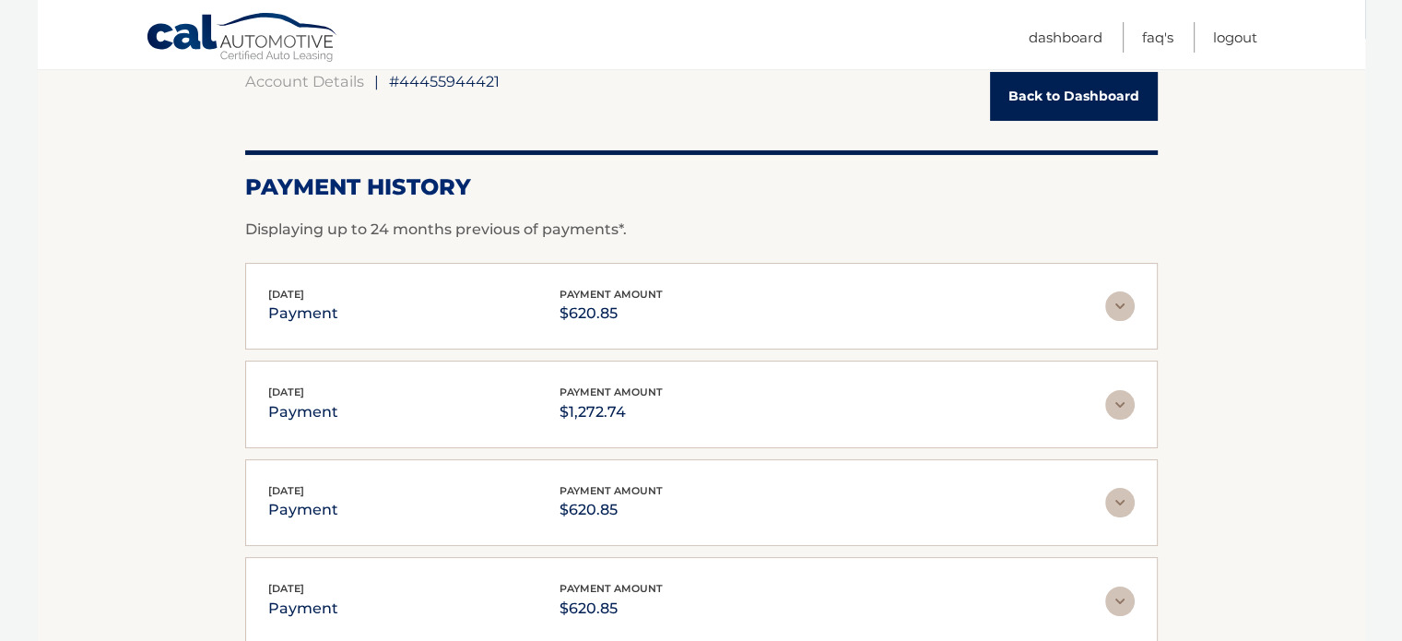
click at [596, 390] on span "payment amount" at bounding box center [611, 391] width 103 height 13
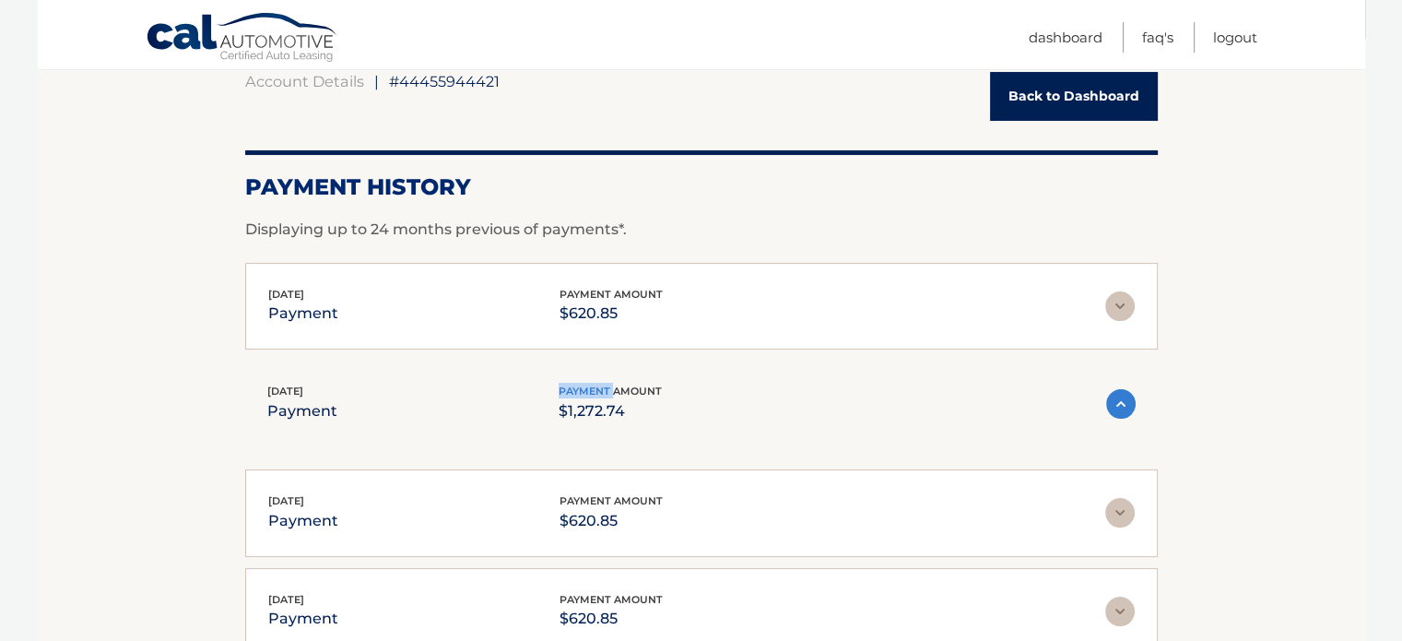
click at [596, 390] on span "payment amount" at bounding box center [610, 390] width 103 height 13
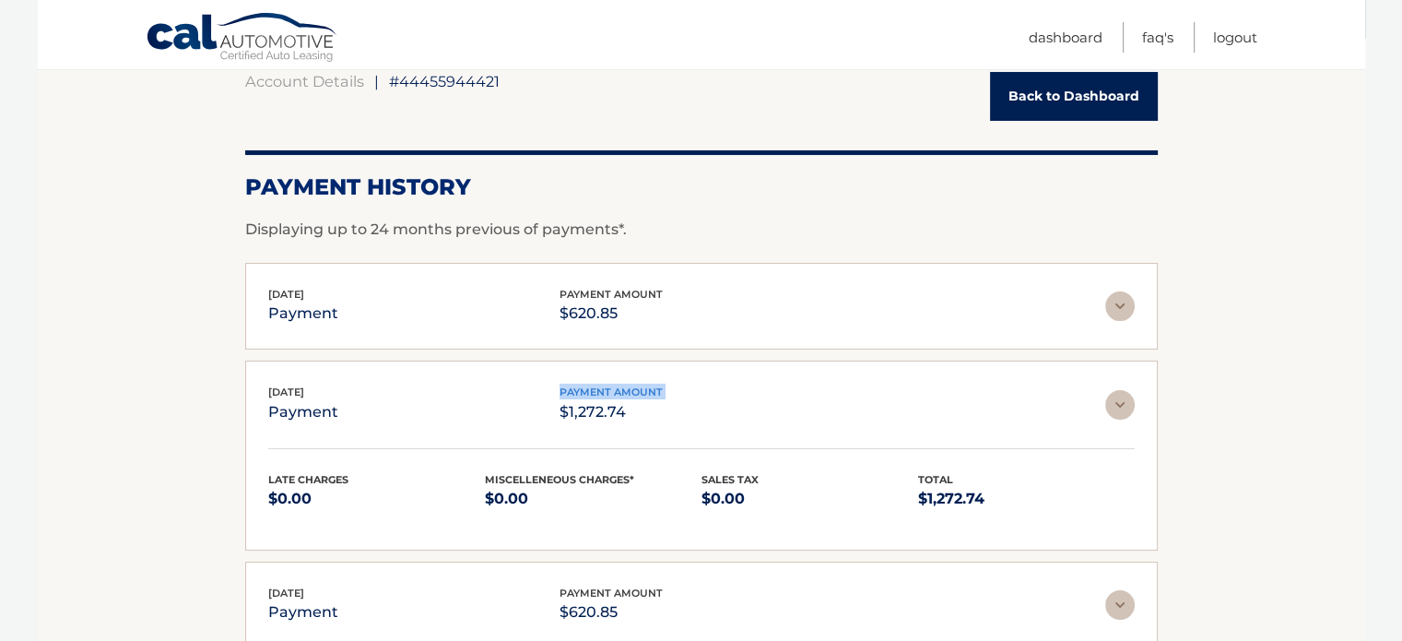
click at [596, 390] on span "payment amount" at bounding box center [611, 391] width 103 height 13
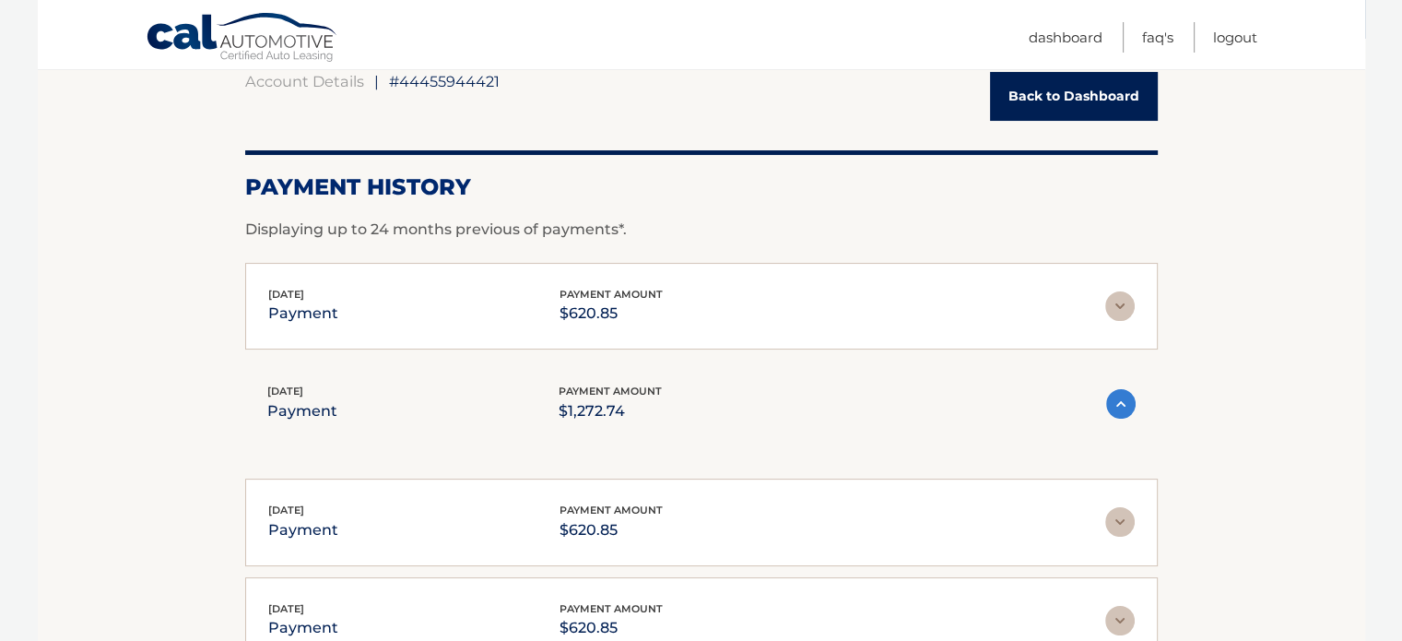
click at [610, 424] on div "Late Charges $0.00 Miscelleneous Charges* $0.00 Sales Tax $0.00 Total $1,272.74" at bounding box center [701, 431] width 868 height 14
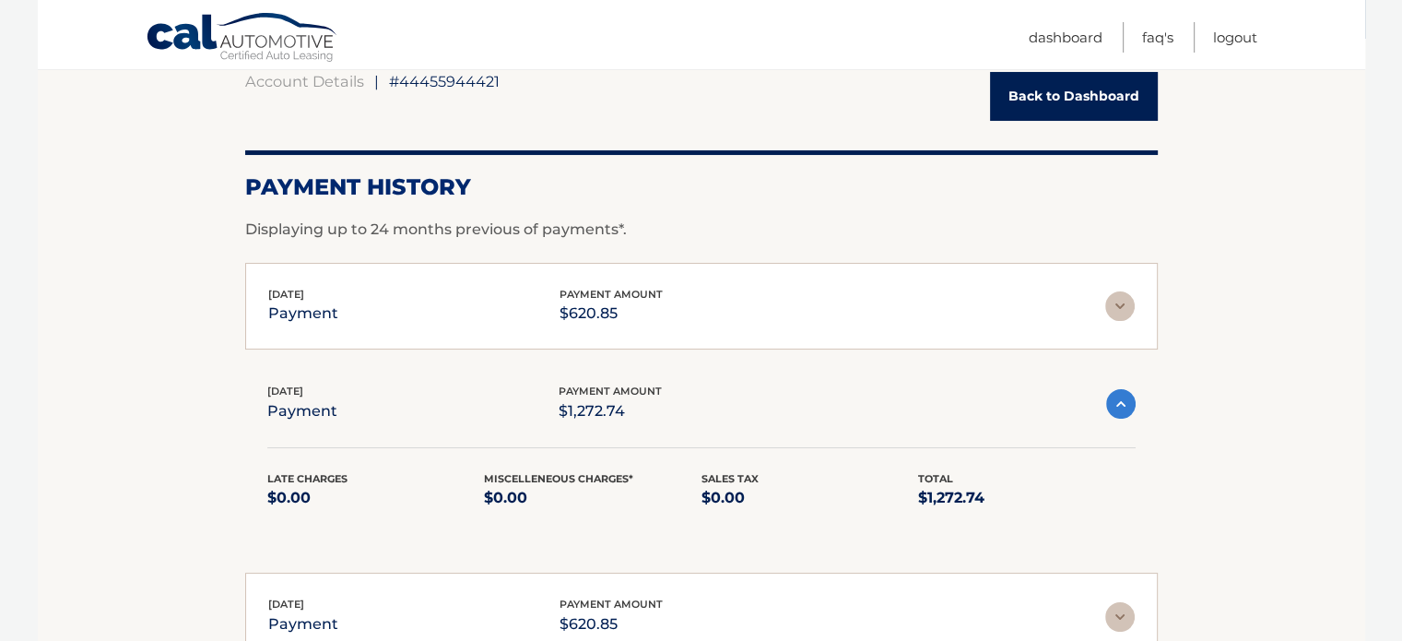
click at [608, 412] on p "$1,272.74" at bounding box center [610, 411] width 103 height 26
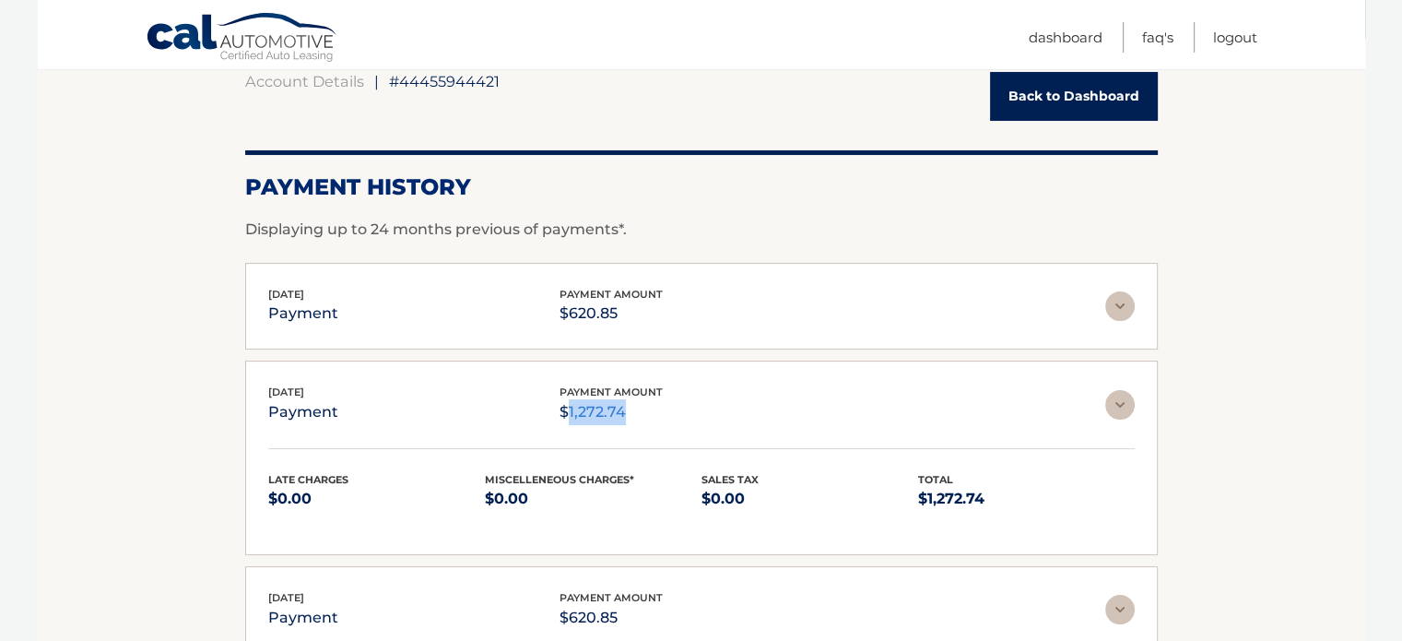
click at [608, 412] on p "$1,272.74" at bounding box center [611, 412] width 103 height 26
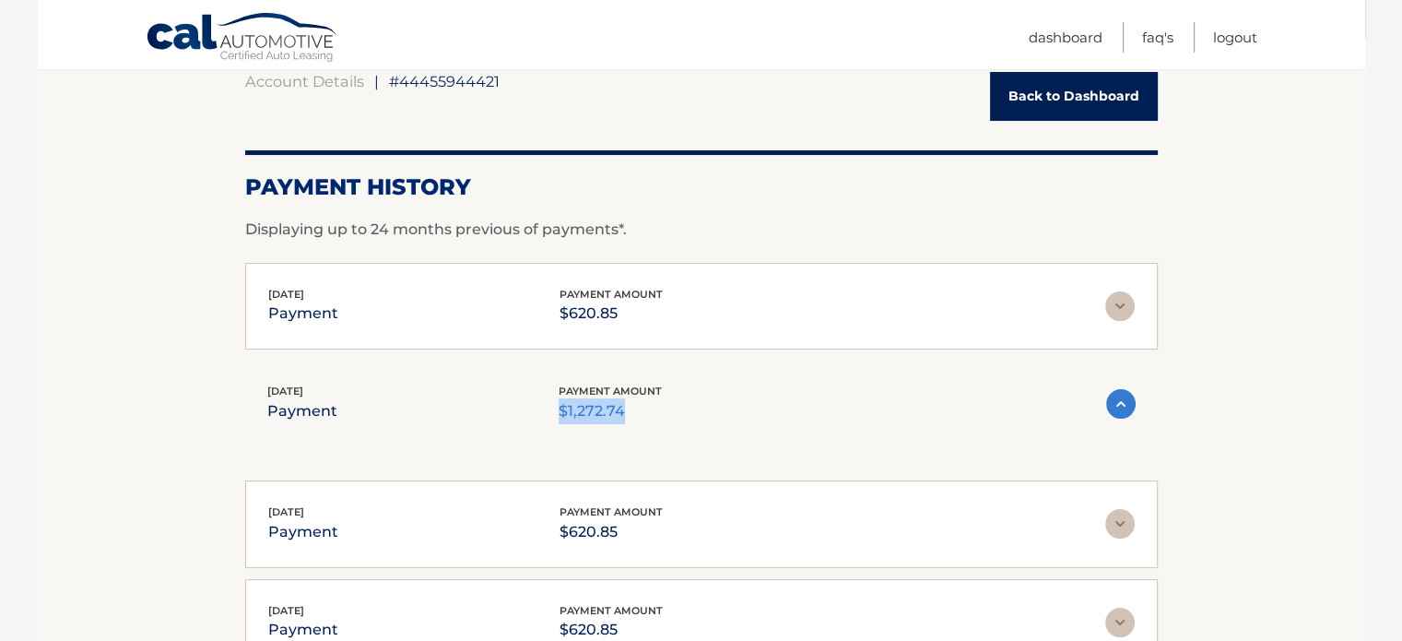
click at [608, 412] on p "$1,272.74" at bounding box center [610, 411] width 103 height 26
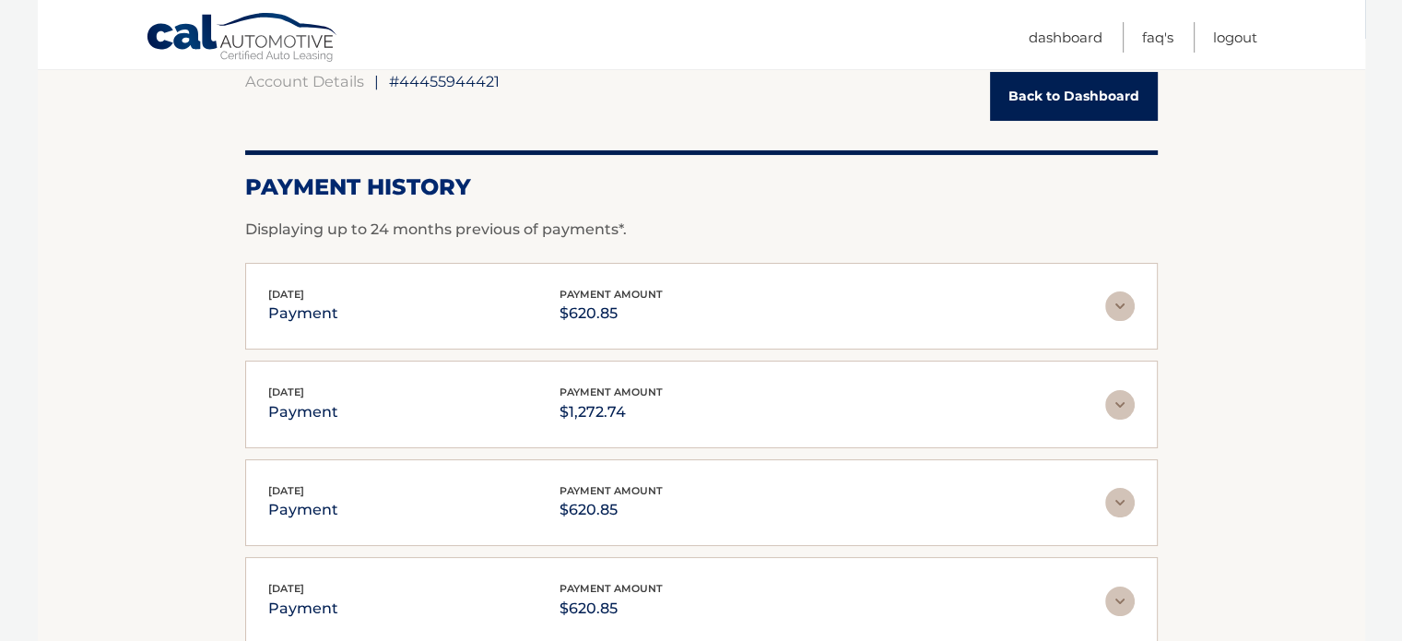
click at [605, 311] on p "$620.85" at bounding box center [611, 314] width 103 height 26
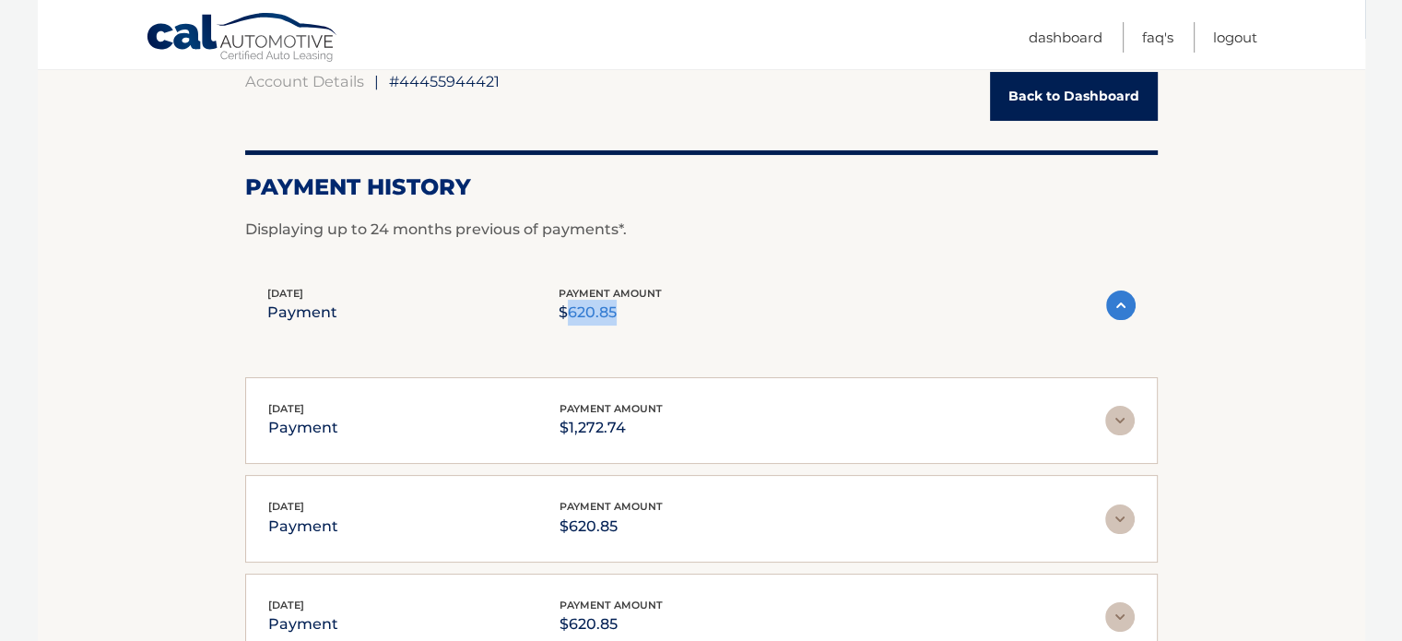
click at [605, 311] on p "$620.85" at bounding box center [610, 313] width 103 height 26
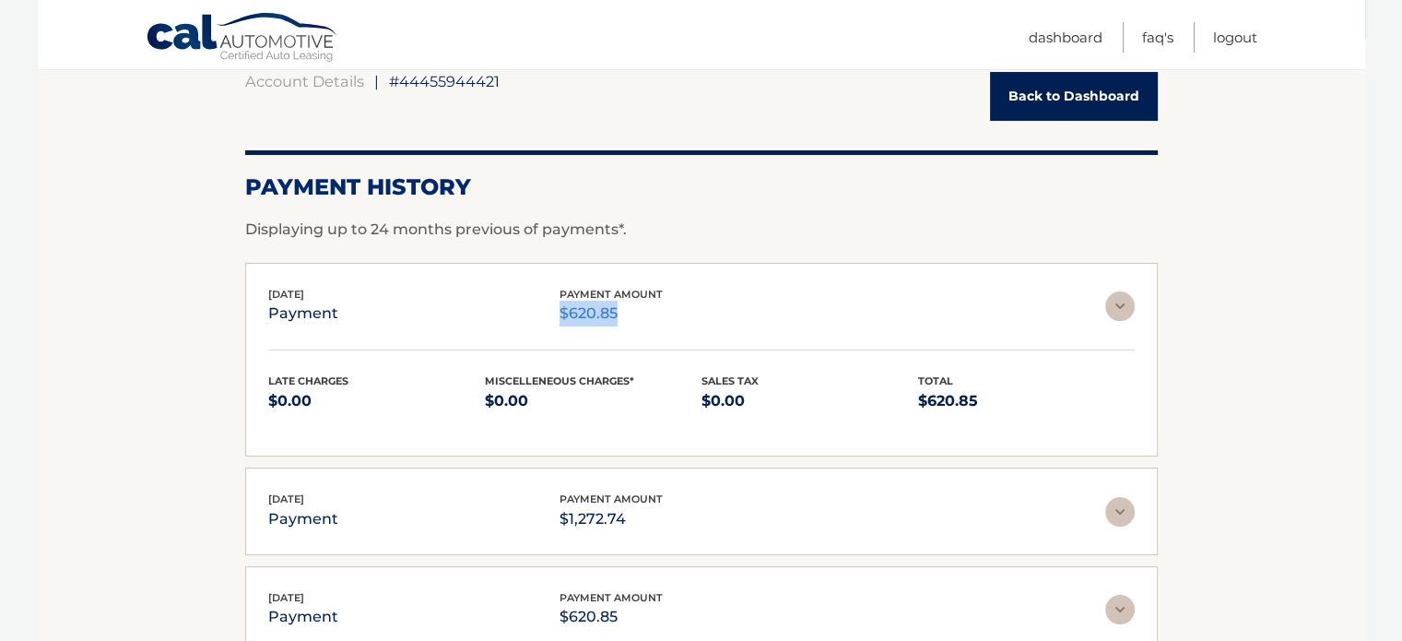
click at [605, 311] on p "$620.85" at bounding box center [611, 314] width 103 height 26
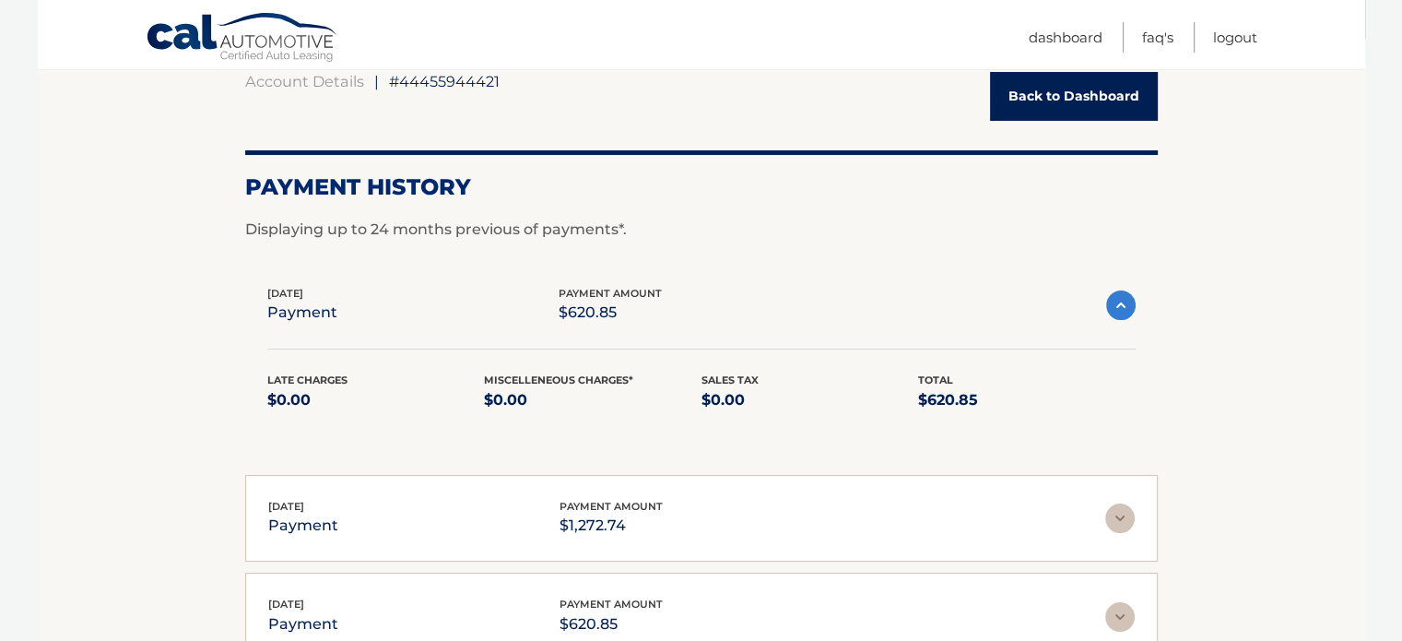
click at [656, 243] on div "Account Details | #44455944421 Back to Dashboard Payment History Displaying up …" at bounding box center [701, 442] width 913 height 741
click at [638, 297] on span "payment amount" at bounding box center [610, 293] width 103 height 13
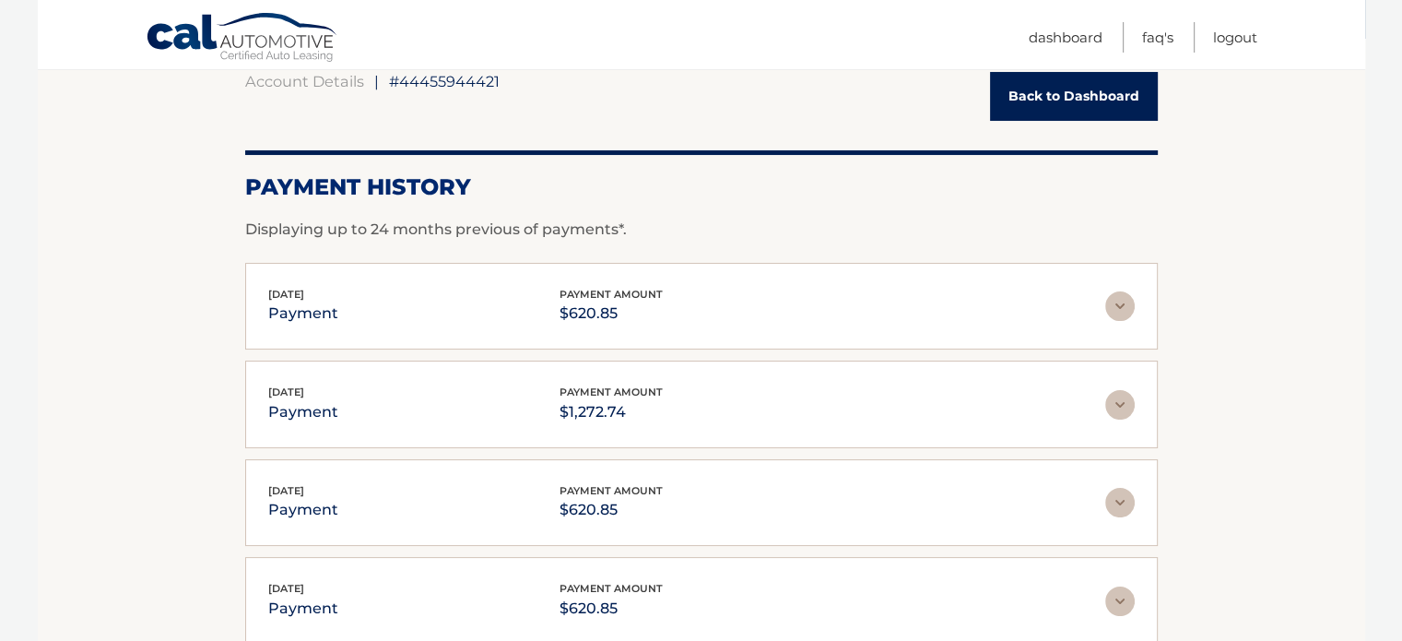
click at [1277, 344] on section "Account Details | #44455944421 Back to Dashboard Payment History Displaying up …" at bounding box center [702, 388] width 1328 height 698
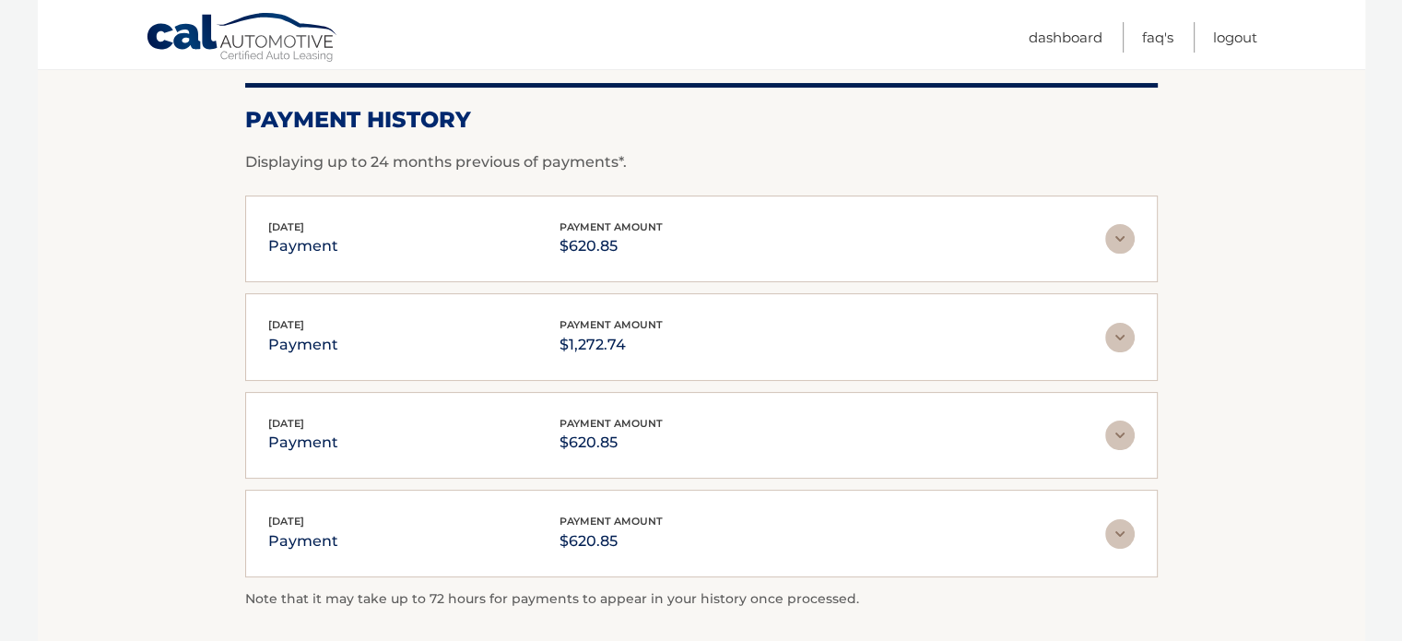
scroll to position [243, 0]
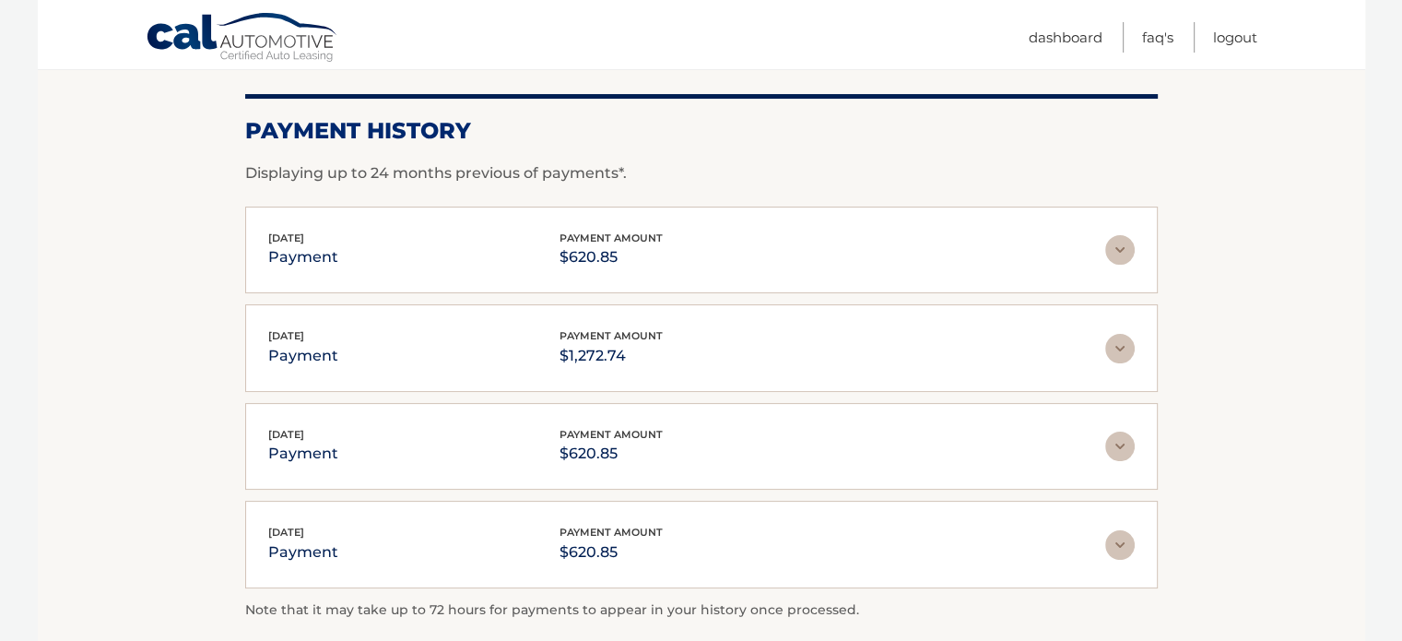
click at [394, 352] on div "[DATE] payment payment amount $1,272.74" at bounding box center [686, 347] width 837 height 41
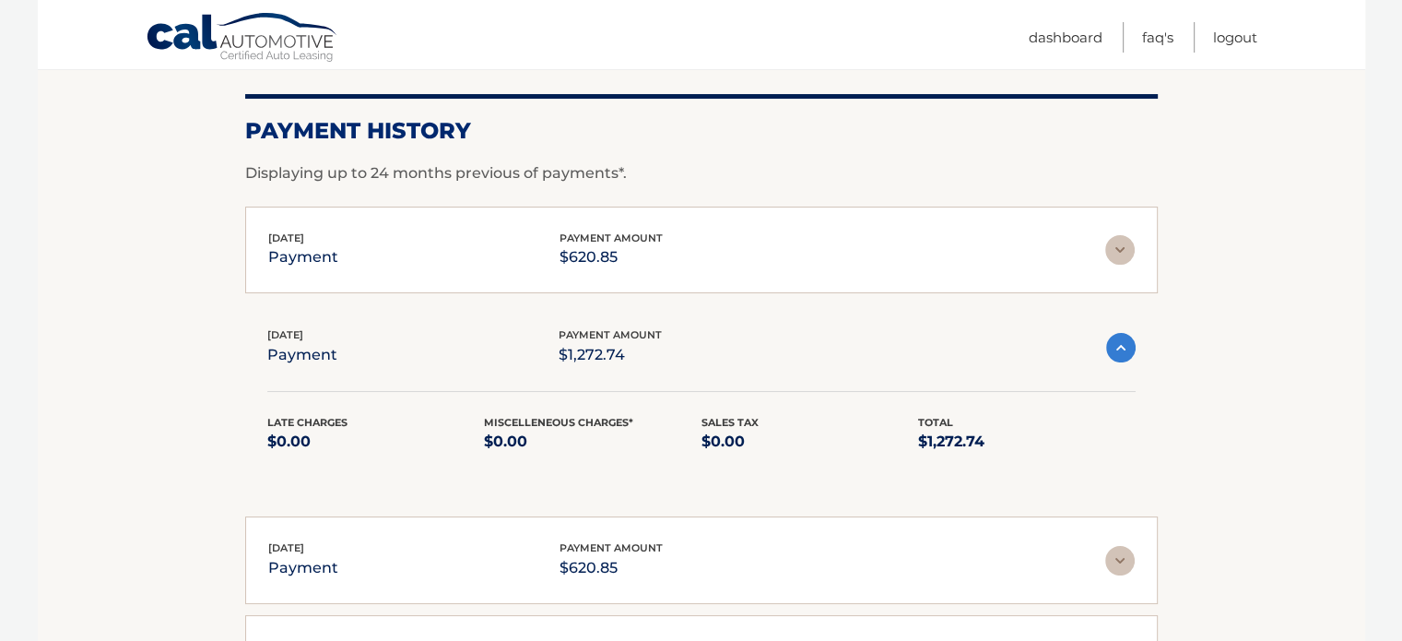
click at [605, 356] on p "$1,272.74" at bounding box center [610, 355] width 103 height 26
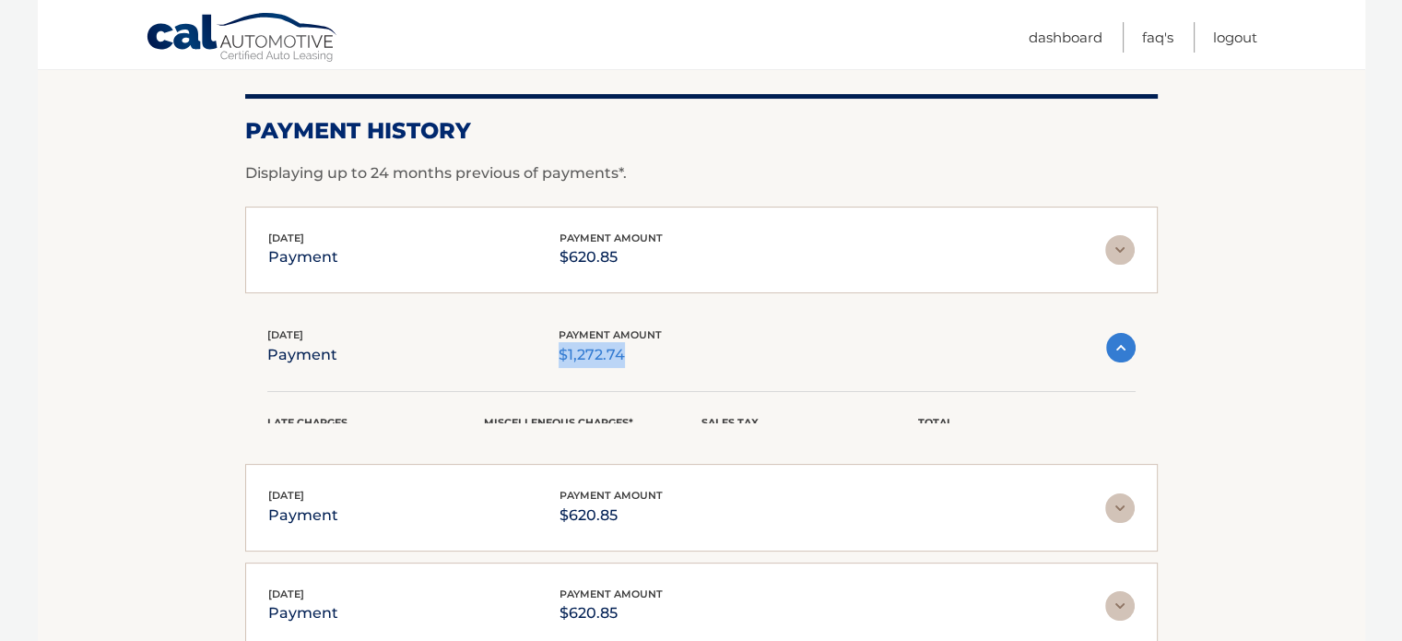
click at [605, 356] on p "$1,272.74" at bounding box center [610, 355] width 103 height 26
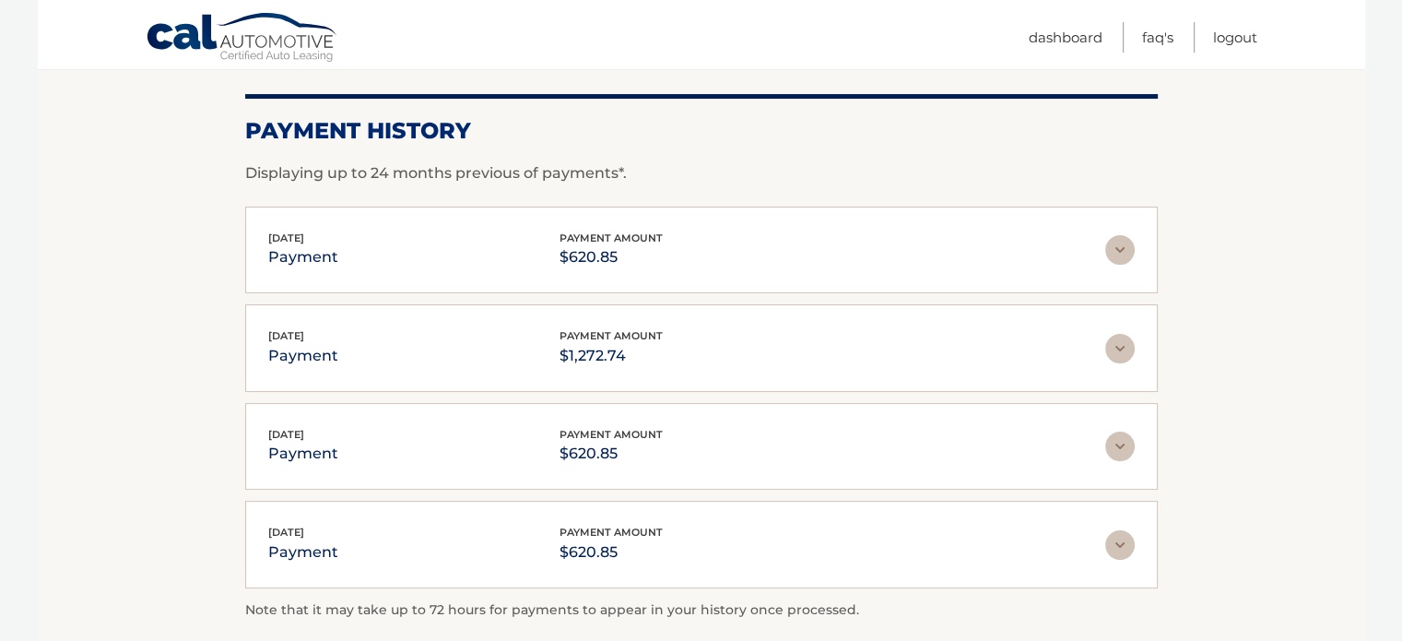
click at [1324, 264] on section "Account Details | #44455944421 Back to Dashboard Payment History Displaying up …" at bounding box center [702, 331] width 1328 height 698
click at [304, 338] on span "[DATE]" at bounding box center [286, 335] width 36 height 13
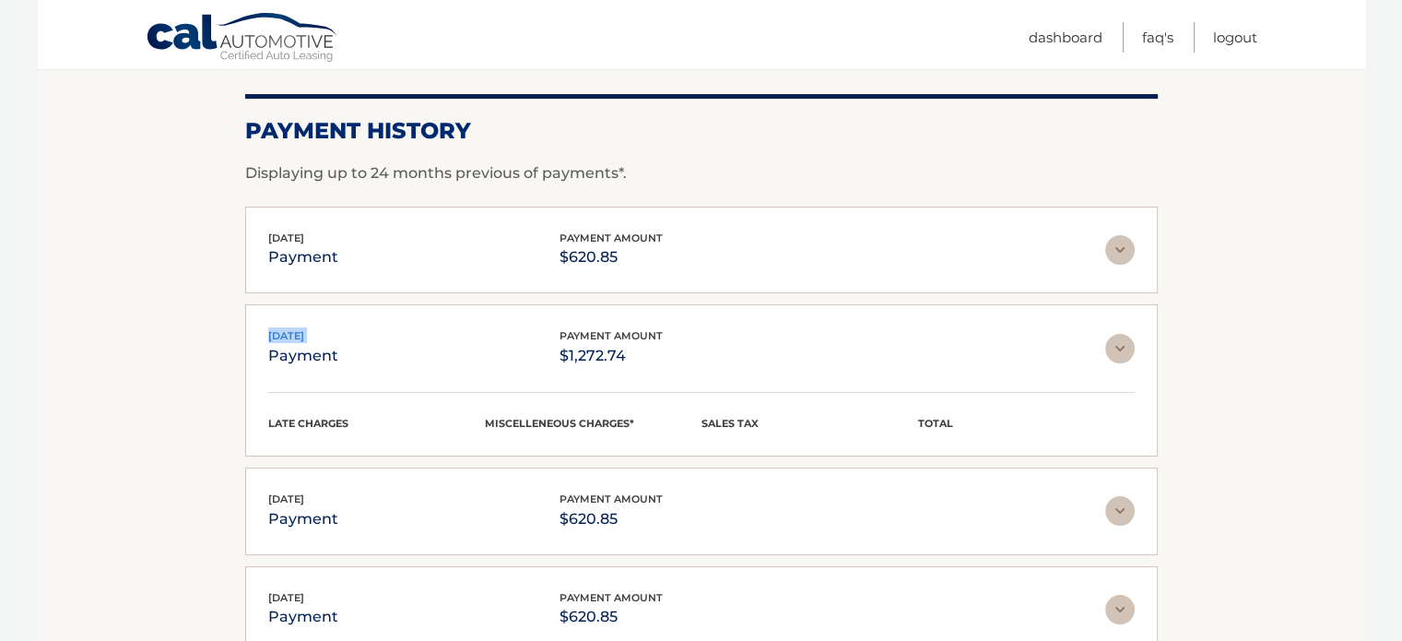
click at [304, 338] on span "[DATE]" at bounding box center [286, 335] width 36 height 13
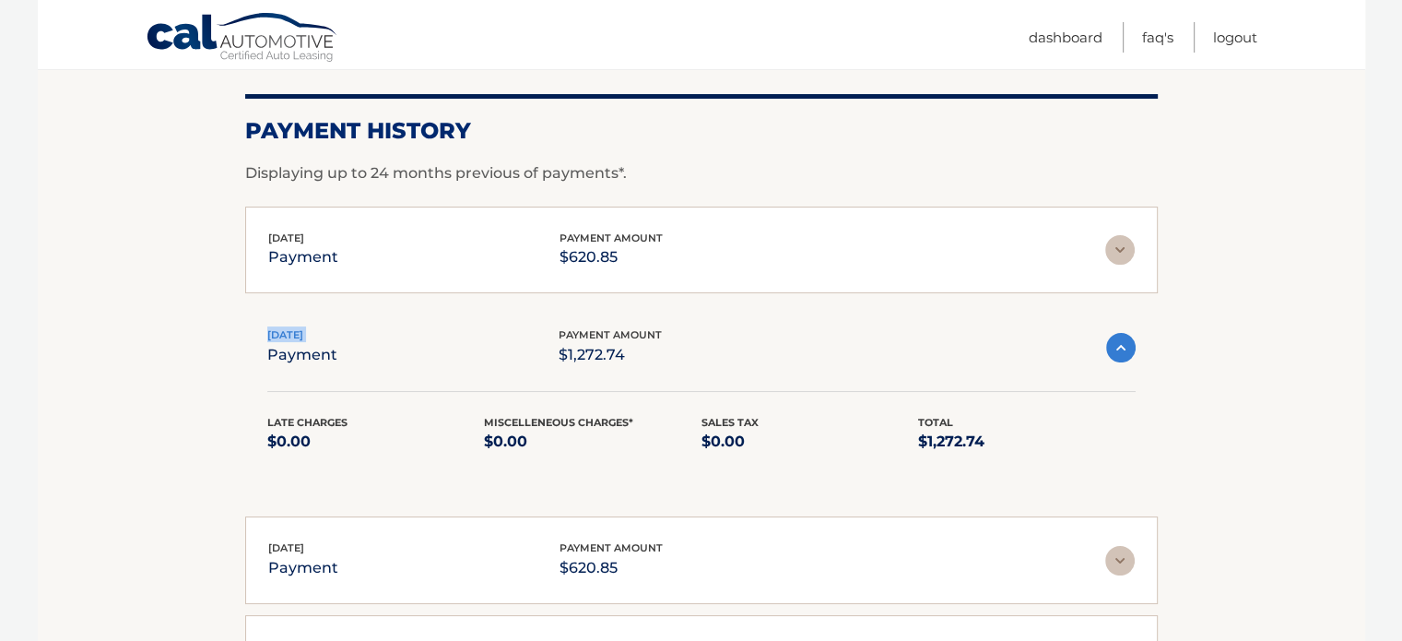
click at [303, 328] on span "[DATE]" at bounding box center [285, 334] width 36 height 13
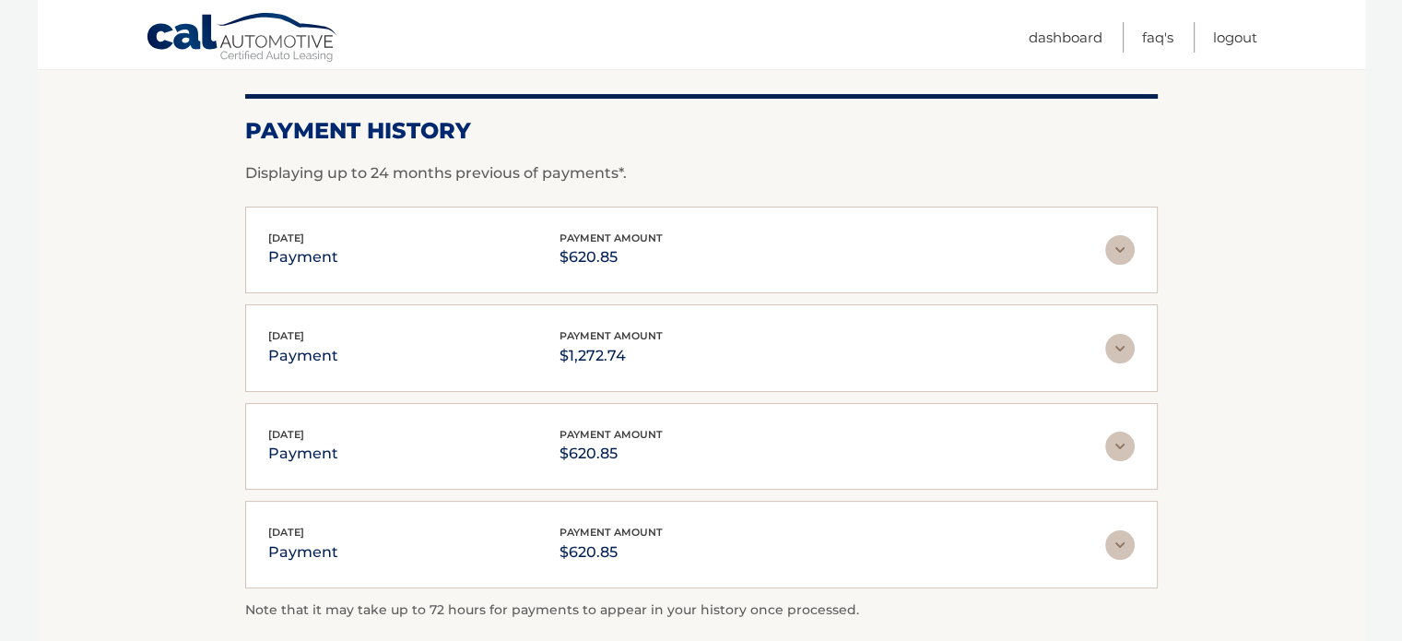
click at [344, 227] on div "[DATE] payment payment amount $620.85 Late Charges $0.00 Miscelleneous Charges*…" at bounding box center [701, 251] width 913 height 88
click at [293, 203] on div "Account Details | #44455944421 Back to Dashboard Payment History Displaying up …" at bounding box center [701, 330] width 913 height 628
